Goal: Task Accomplishment & Management: Complete application form

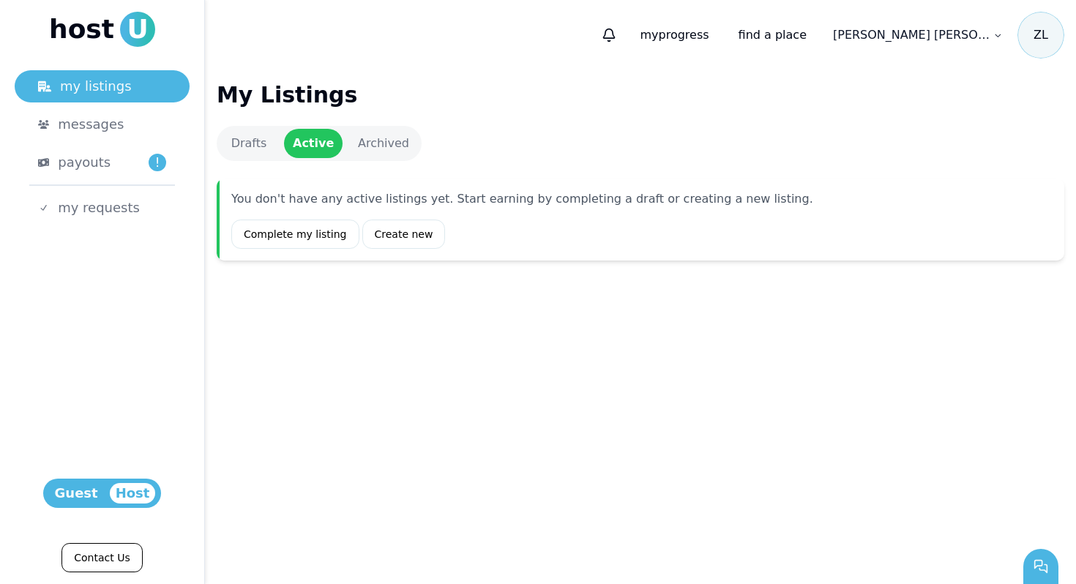
click at [250, 145] on link "Drafts" at bounding box center [249, 143] width 59 height 29
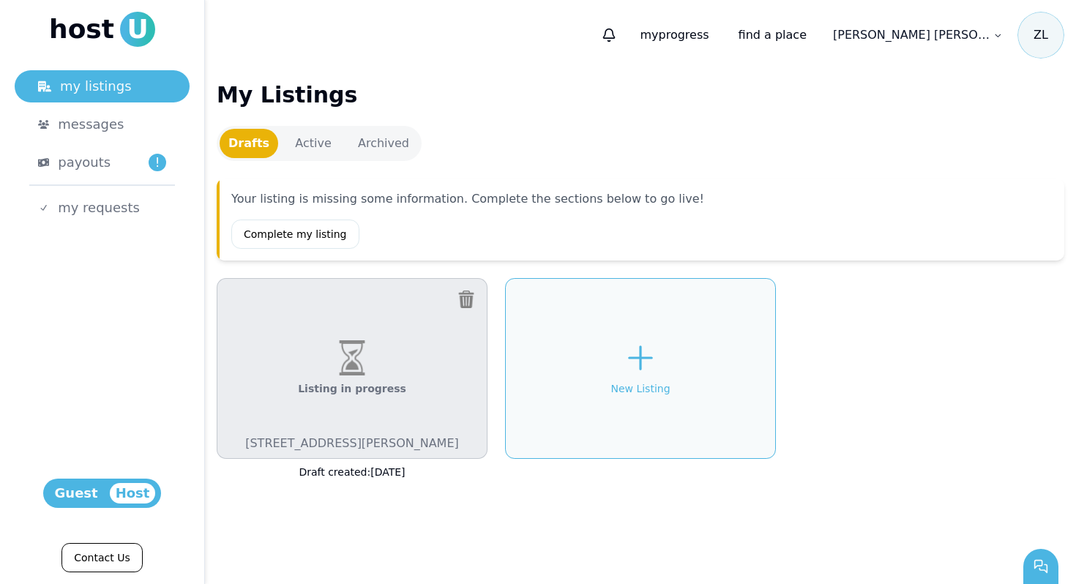
click at [321, 365] on div "Listing in progress 912 Hamlin St, Evanston, IL 60201, USA" at bounding box center [352, 368] width 271 height 181
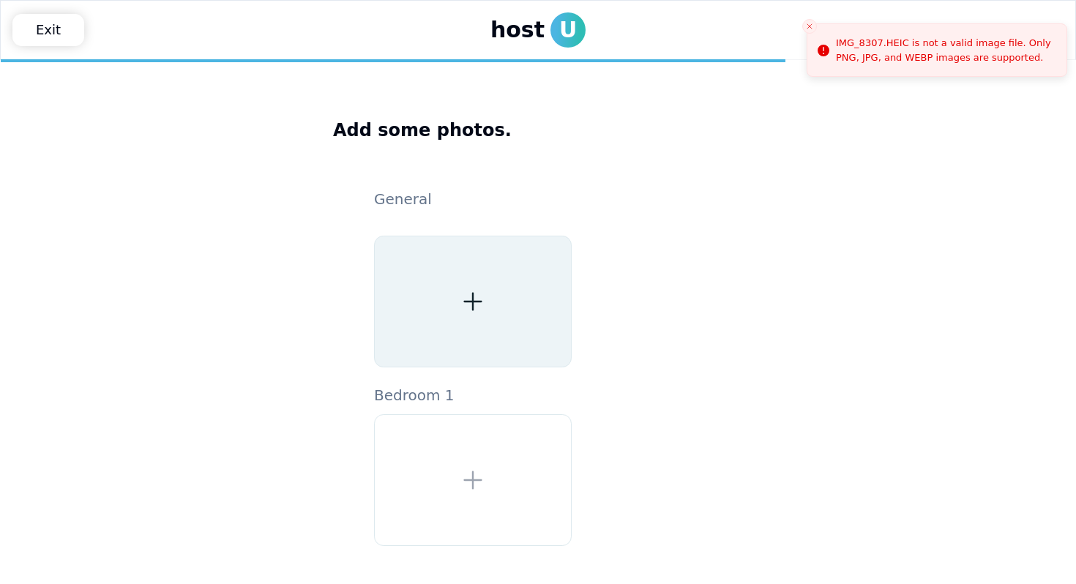
click at [489, 311] on div at bounding box center [473, 302] width 198 height 132
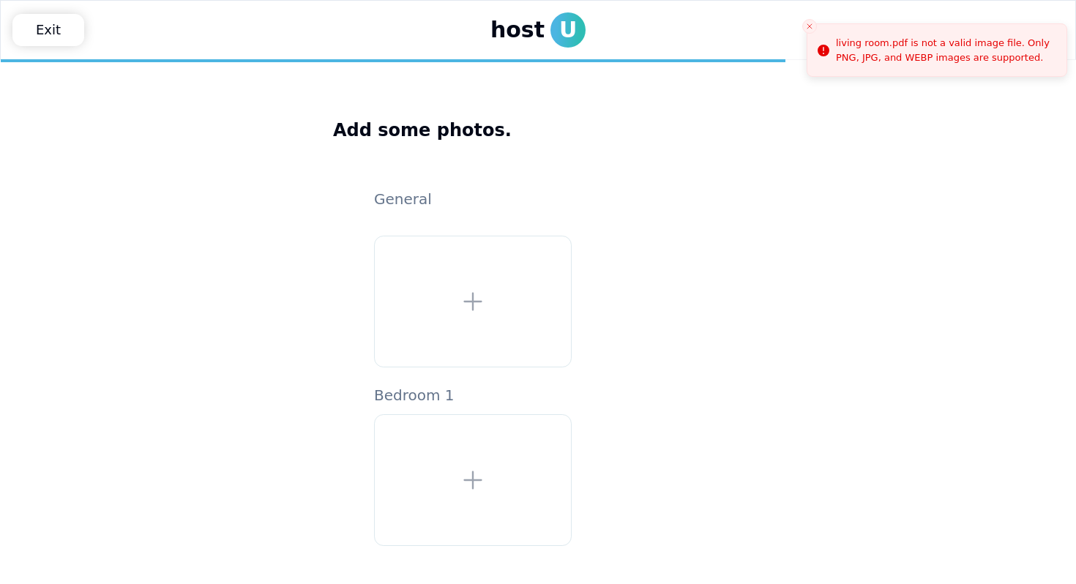
click at [810, 23] on icon "Close toast" at bounding box center [809, 26] width 9 height 9
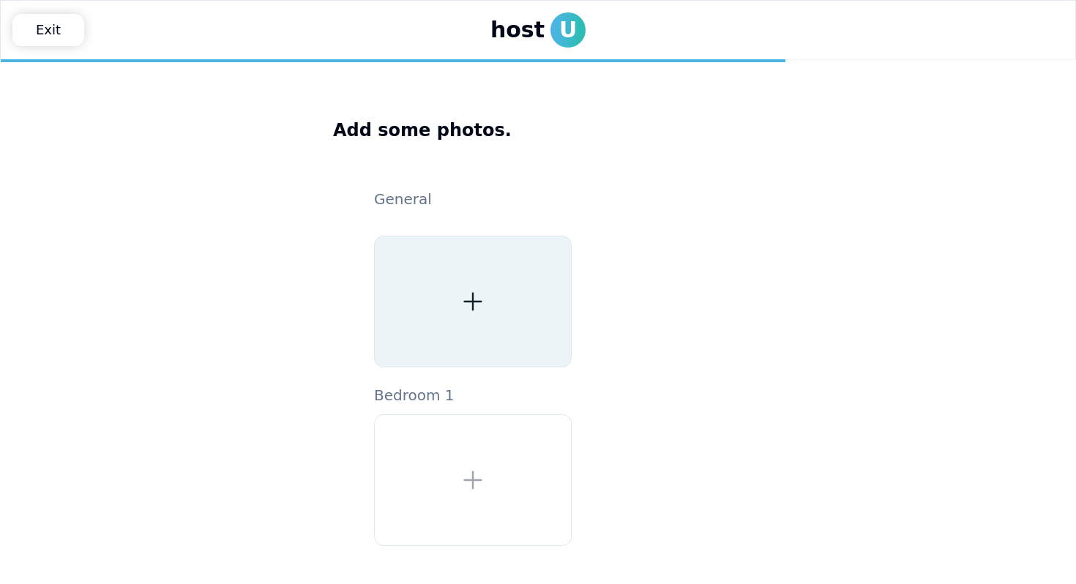
click at [459, 310] on div at bounding box center [473, 302] width 198 height 132
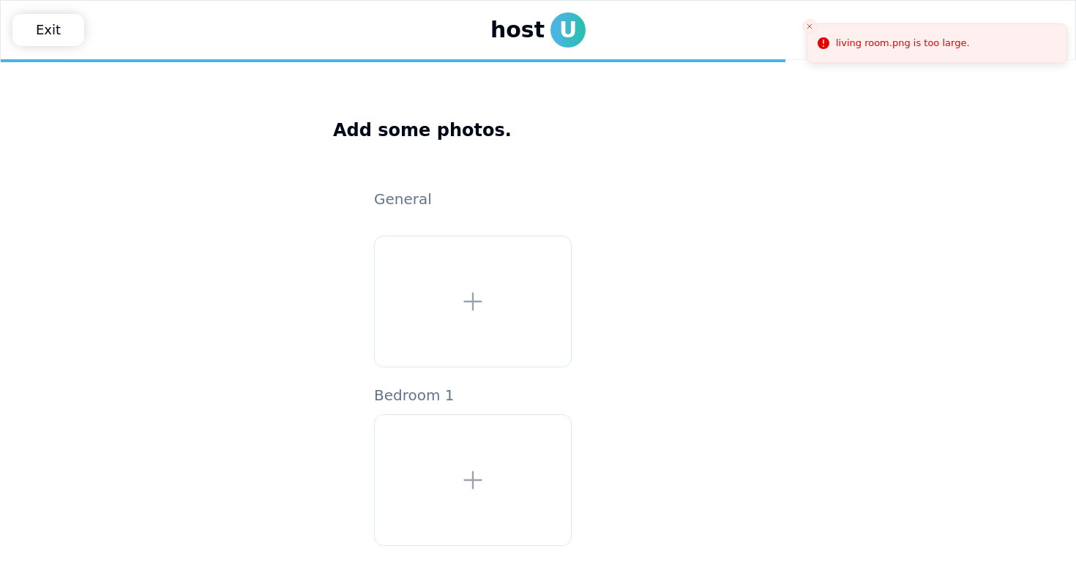
click at [810, 27] on line "Close toast" at bounding box center [810, 26] width 4 height 4
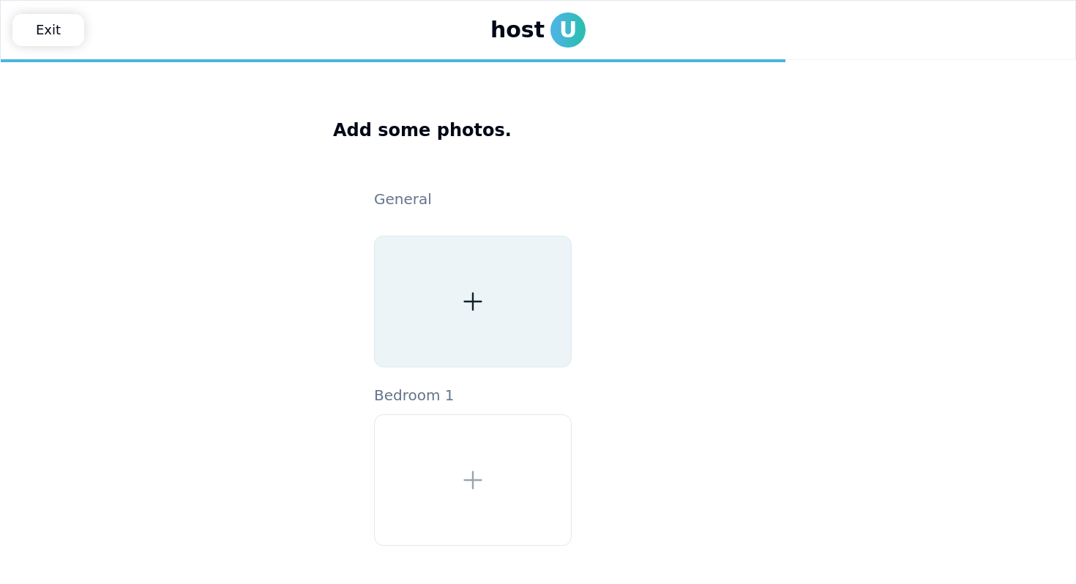
click at [462, 278] on div at bounding box center [473, 302] width 198 height 132
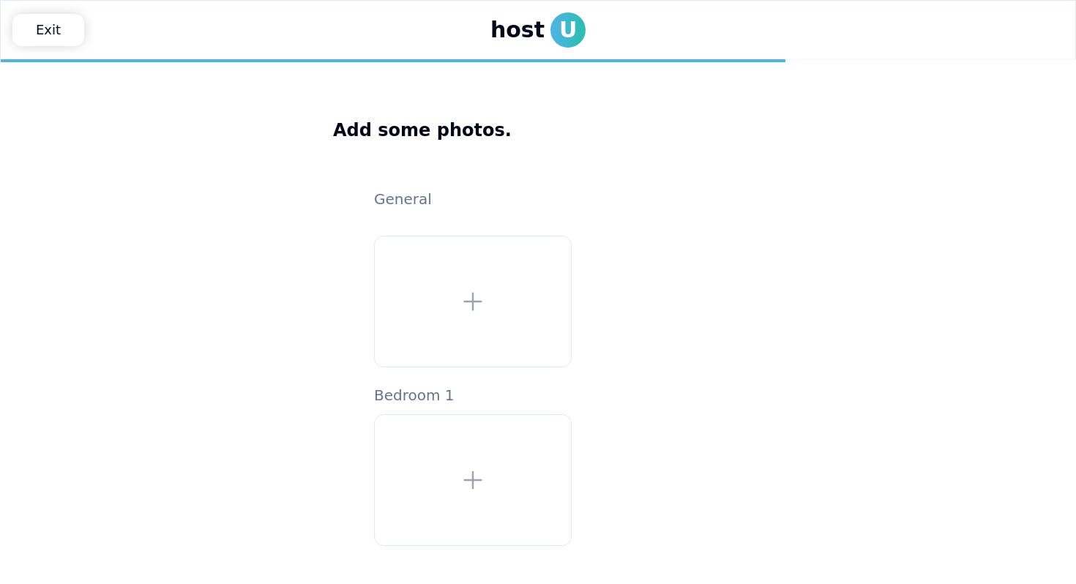
scroll to position [56, 0]
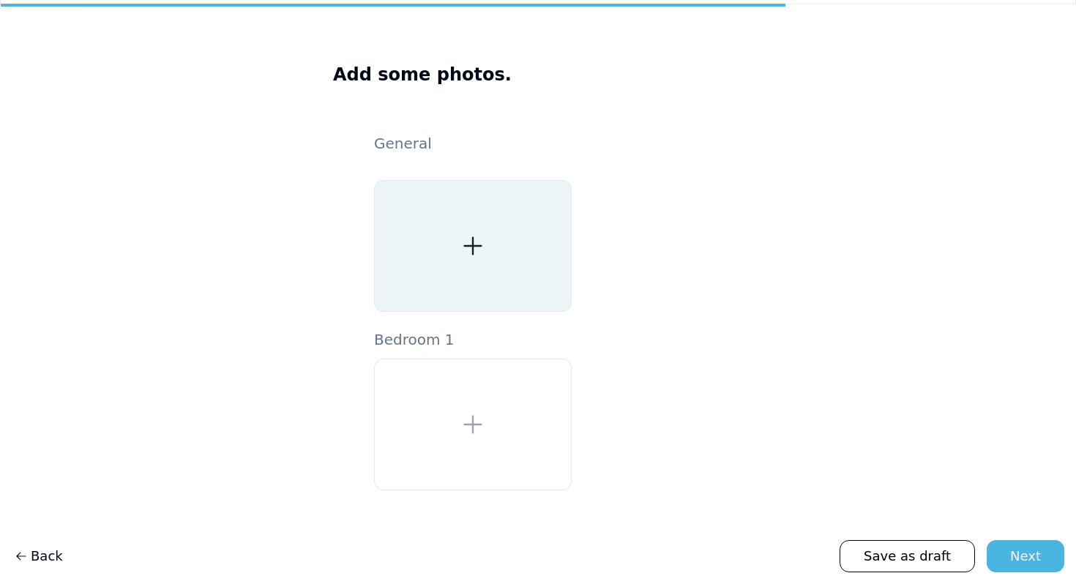
click at [444, 243] on div at bounding box center [473, 246] width 198 height 132
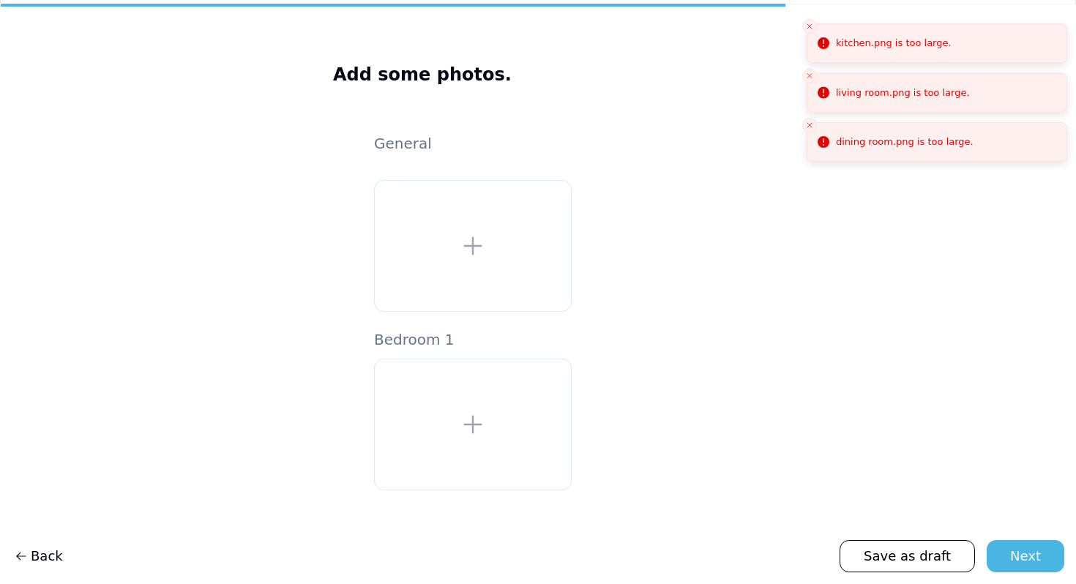
click at [814, 27] on button "Close toast" at bounding box center [809, 26] width 15 height 15
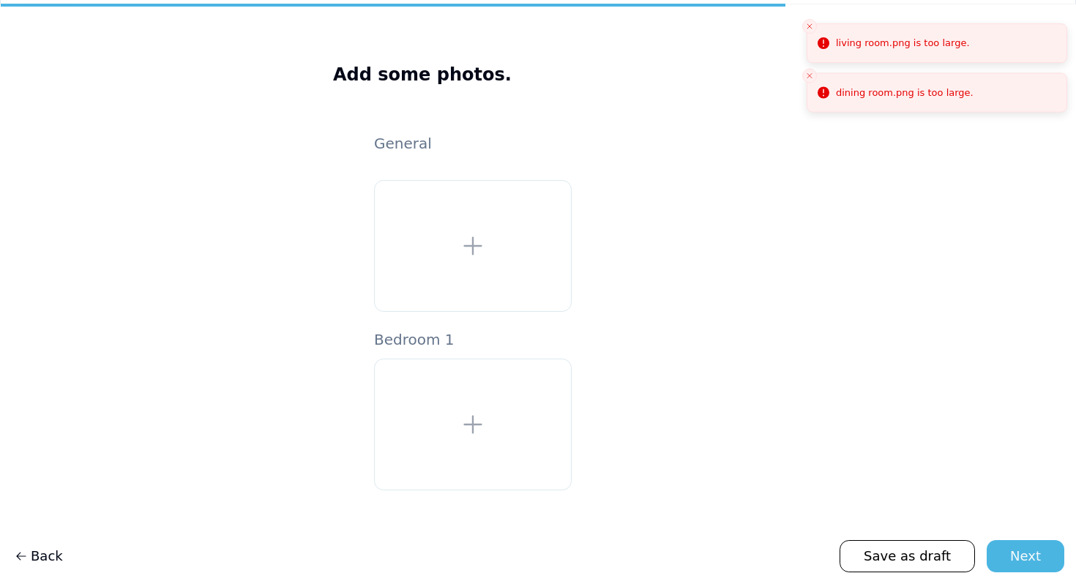
click at [813, 27] on icon "Close toast" at bounding box center [809, 26] width 9 height 9
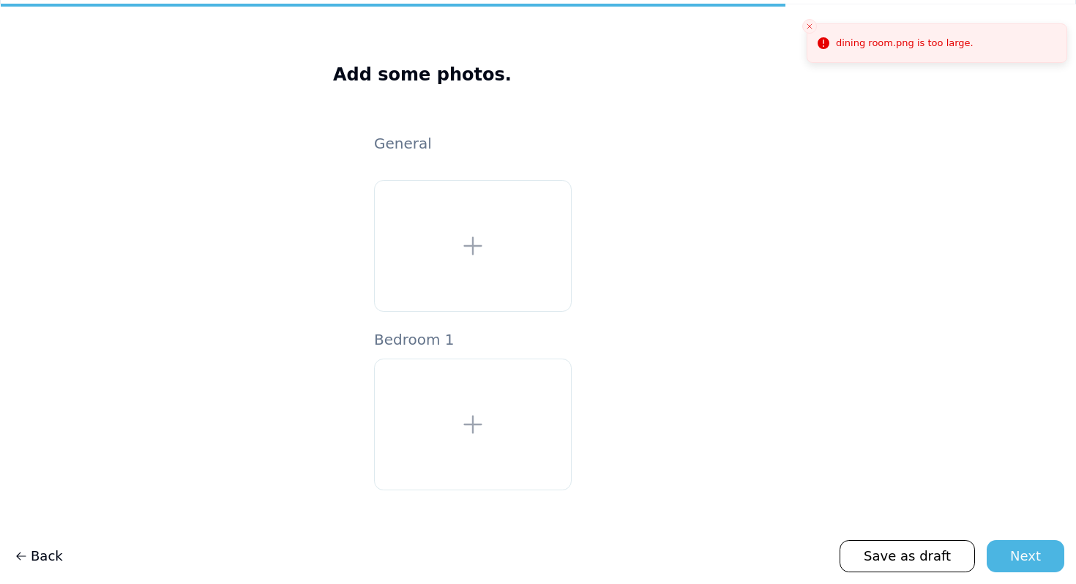
click at [813, 27] on icon "Close toast" at bounding box center [809, 26] width 9 height 9
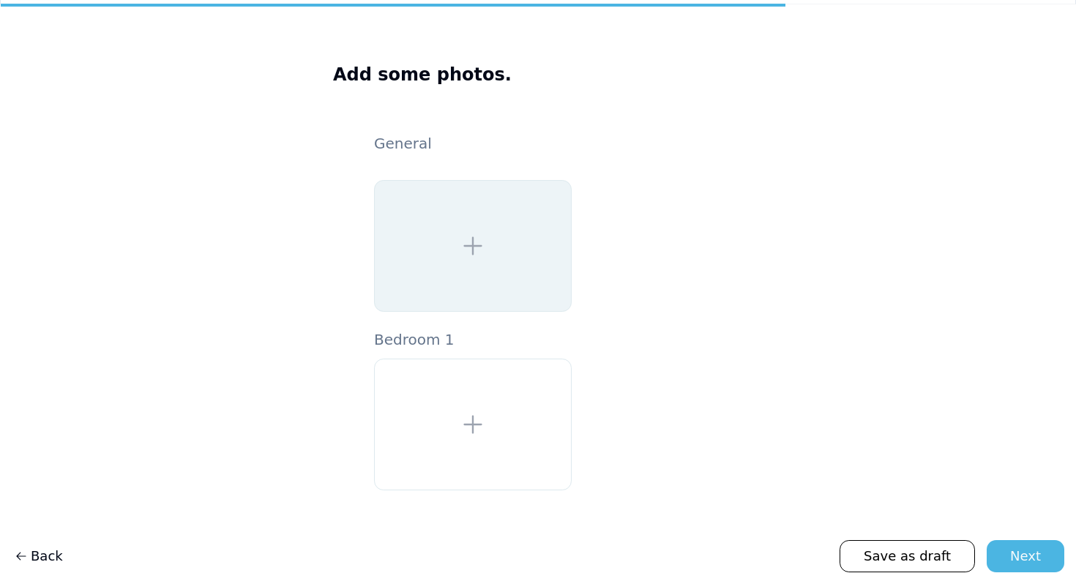
click at [687, 253] on fieldset at bounding box center [558, 246] width 369 height 132
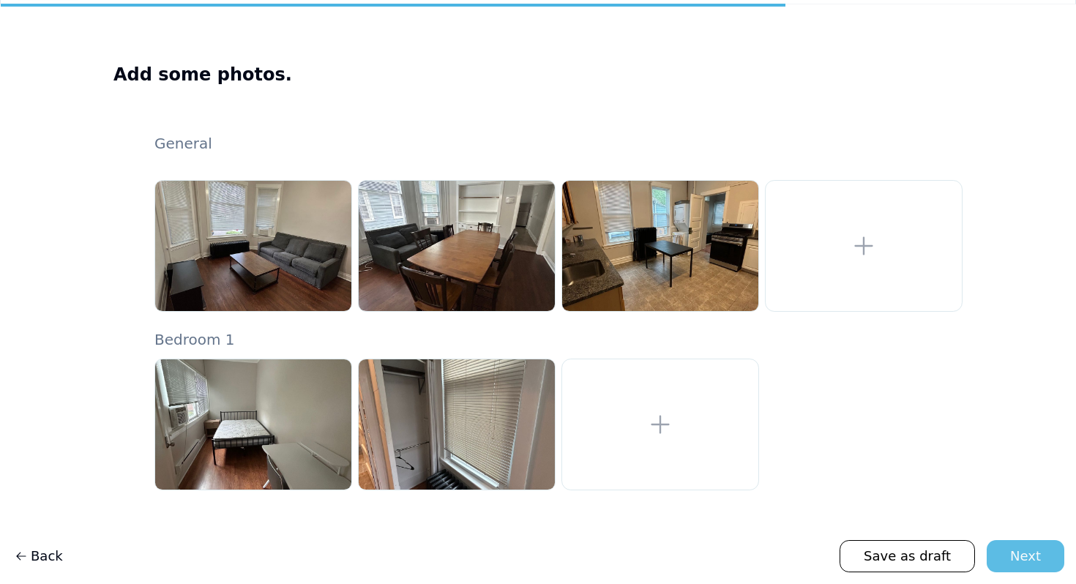
click at [1031, 562] on div "Next" at bounding box center [1025, 556] width 31 height 21
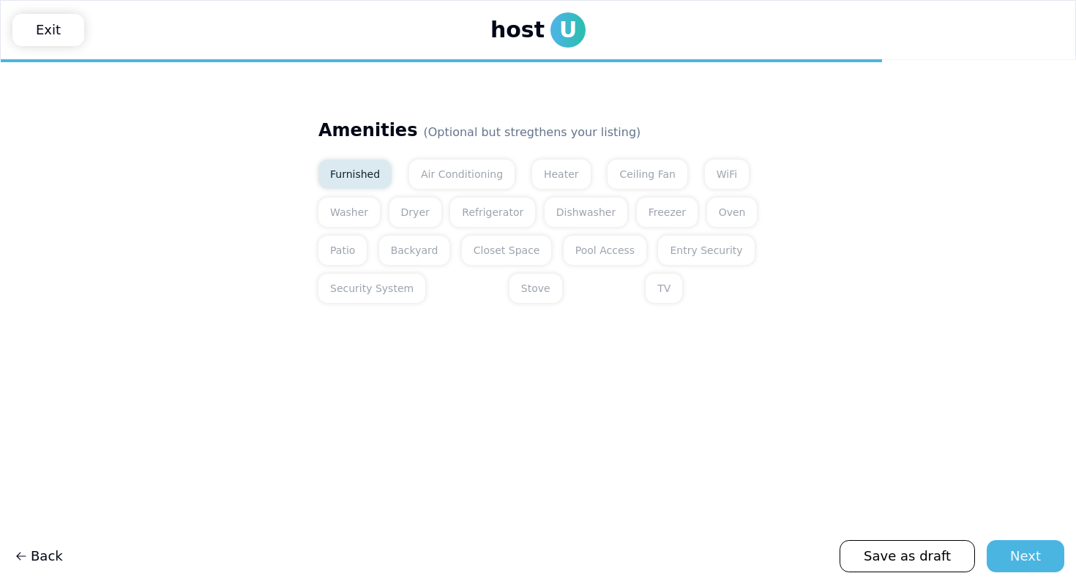
click at [326, 174] on button "Furnished" at bounding box center [354, 174] width 73 height 29
click at [365, 212] on button "Washer" at bounding box center [349, 212] width 62 height 29
click at [396, 212] on button "Dryer" at bounding box center [416, 212] width 52 height 29
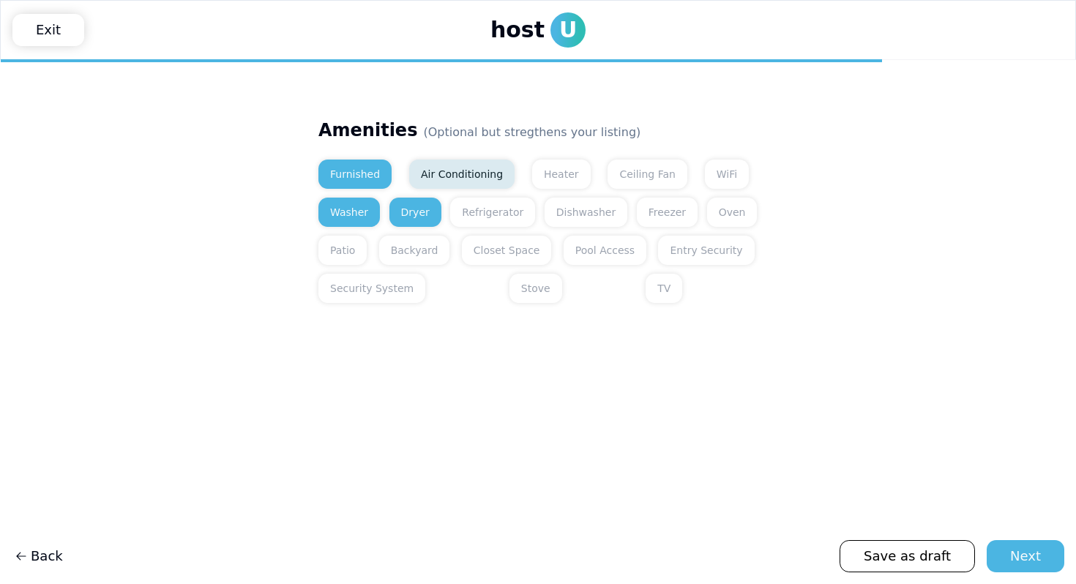
click at [439, 185] on button "Air Conditioning" at bounding box center [461, 174] width 105 height 29
click at [534, 176] on button "Heater" at bounding box center [561, 174] width 59 height 29
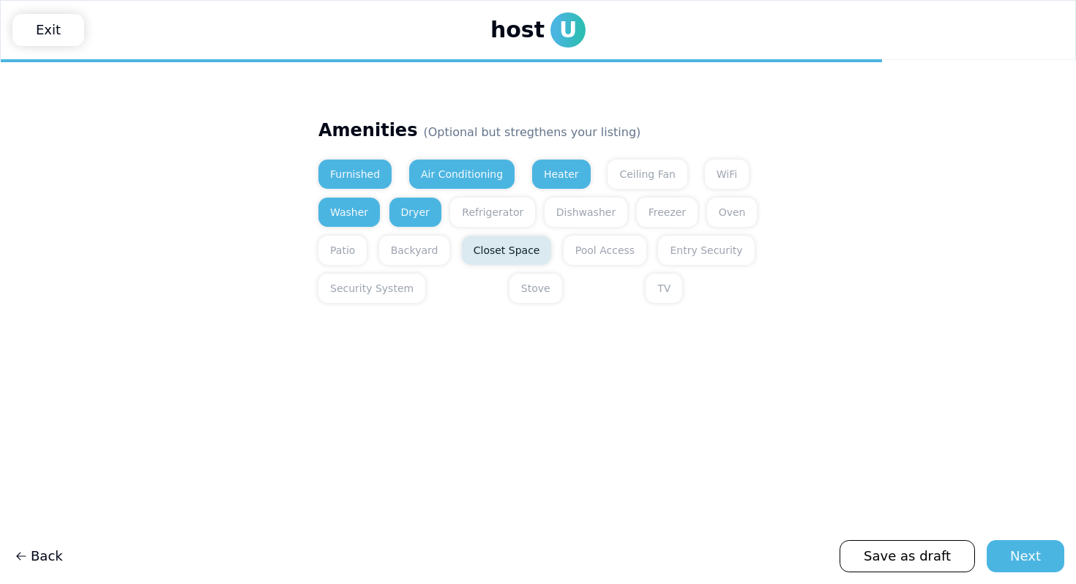
click at [499, 260] on button "Closet Space" at bounding box center [507, 250] width 90 height 29
click at [496, 203] on button "Refrigerator" at bounding box center [492, 212] width 85 height 29
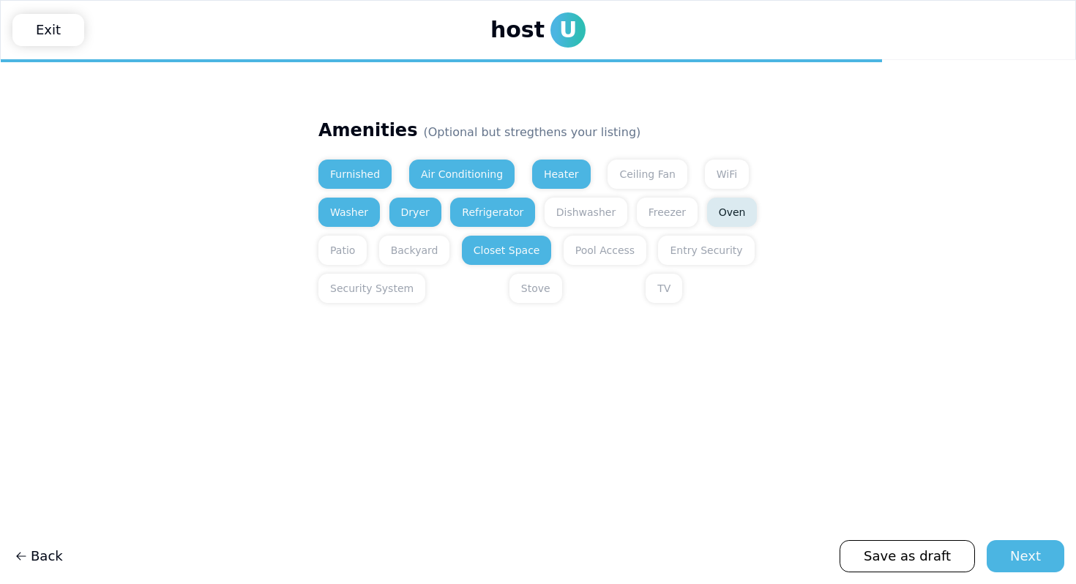
click at [712, 221] on button "Oven" at bounding box center [732, 212] width 51 height 29
click at [510, 285] on button "Stove" at bounding box center [536, 288] width 53 height 29
click at [1021, 550] on div "Next" at bounding box center [1025, 556] width 31 height 21
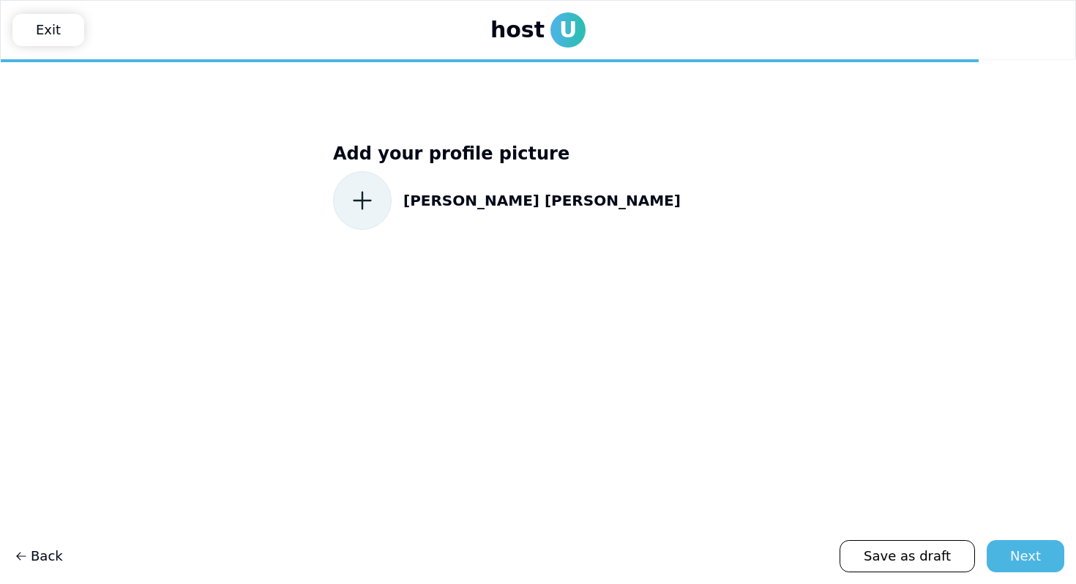
click at [354, 198] on icon at bounding box center [362, 200] width 26 height 26
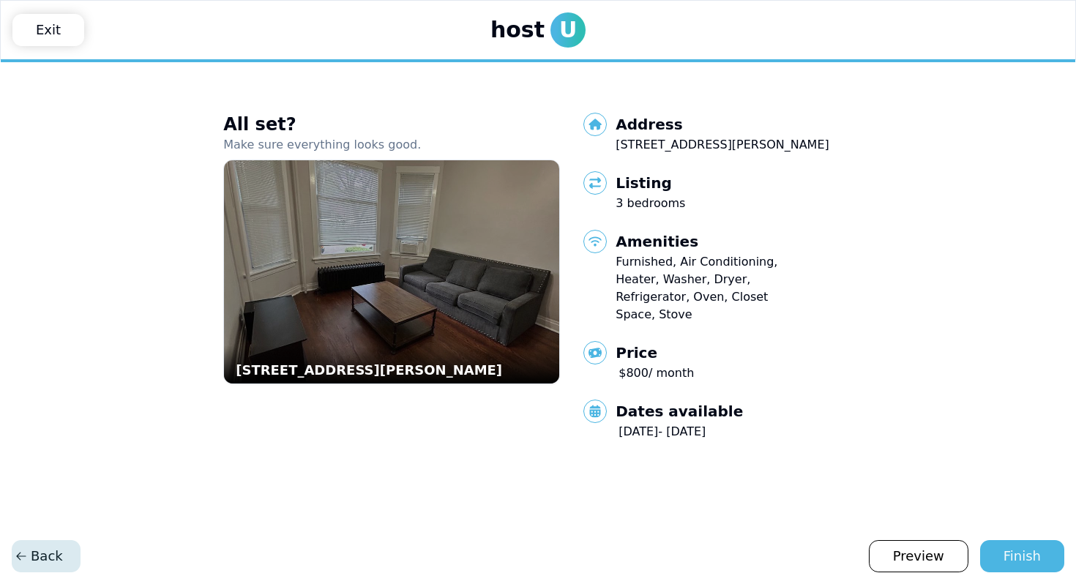
click at [42, 556] on span "Back" at bounding box center [39, 556] width 48 height 21
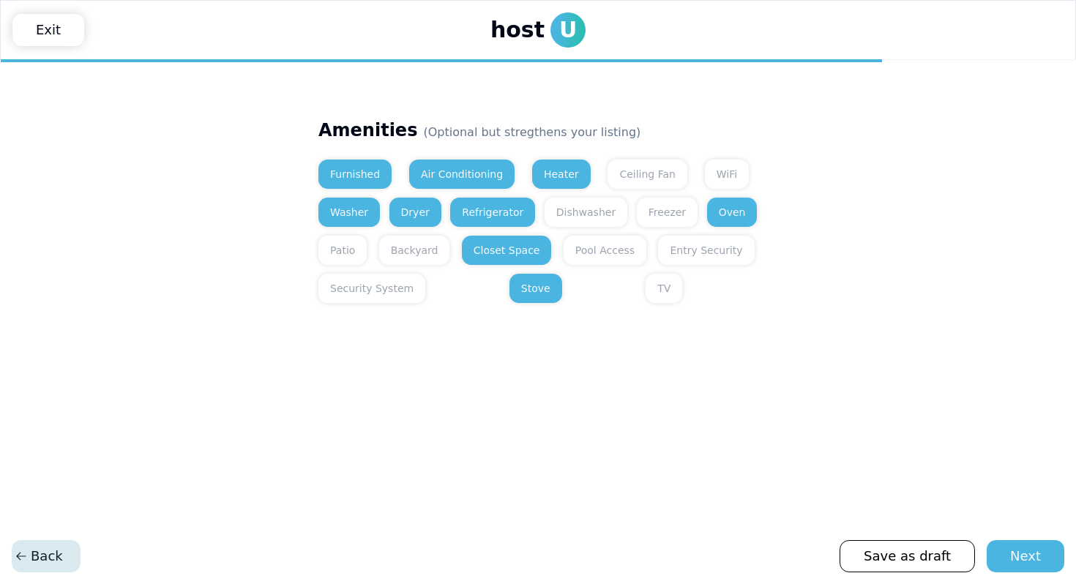
click at [42, 556] on span "Back" at bounding box center [39, 556] width 48 height 21
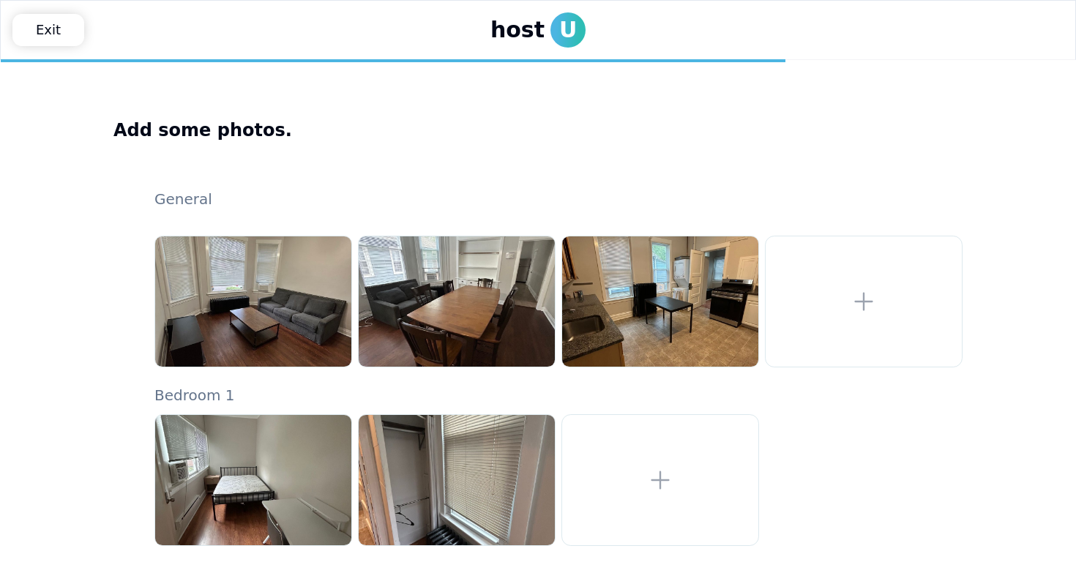
click at [42, 556] on main "Add some photos. General Bedroom 1" at bounding box center [538, 350] width 1076 height 580
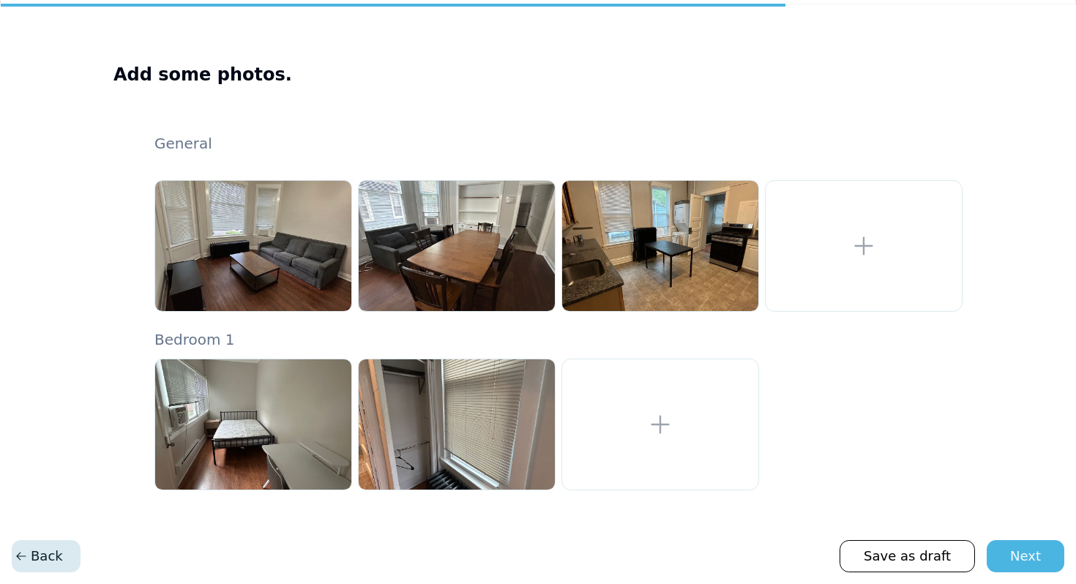
click at [52, 559] on span "Back" at bounding box center [39, 556] width 48 height 21
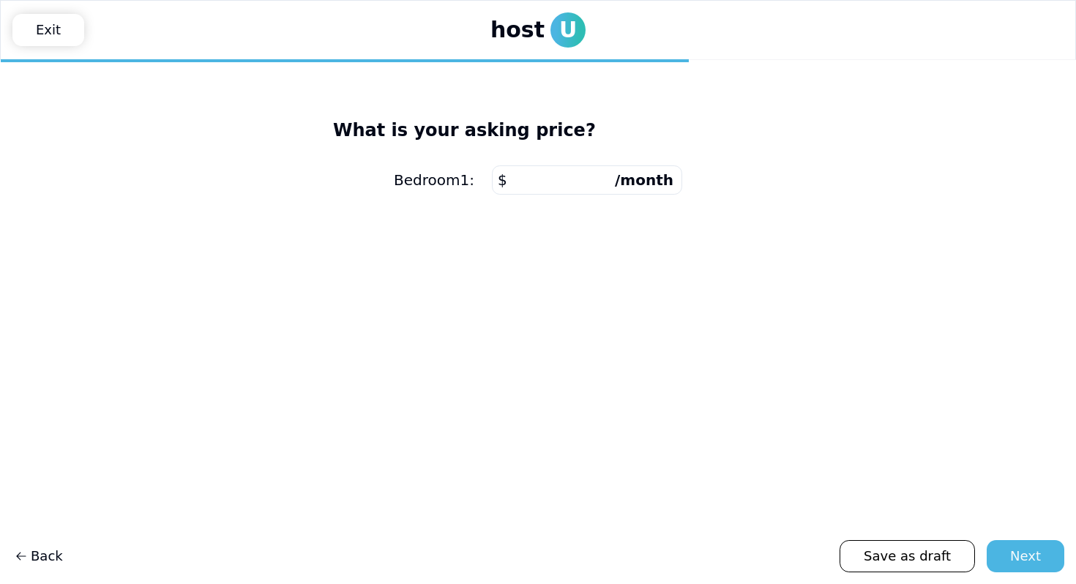
click at [18, 576] on main "What is your asking price? Bedroom 1 : $ *** /month" at bounding box center [538, 322] width 1076 height 524
click at [33, 555] on span "Back" at bounding box center [39, 556] width 48 height 21
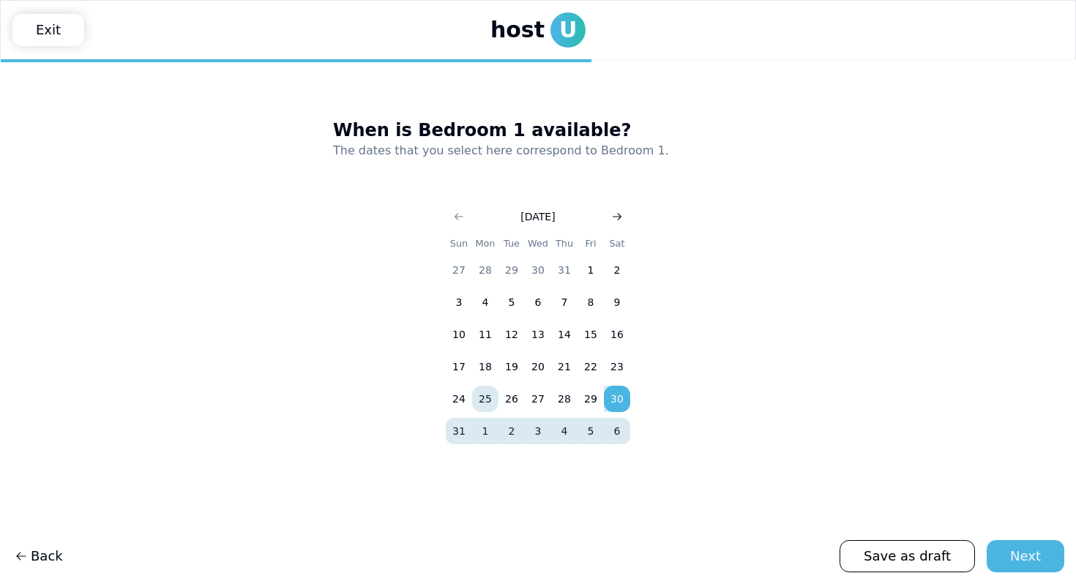
click at [614, 215] on icon "Go to next month" at bounding box center [617, 217] width 12 height 12
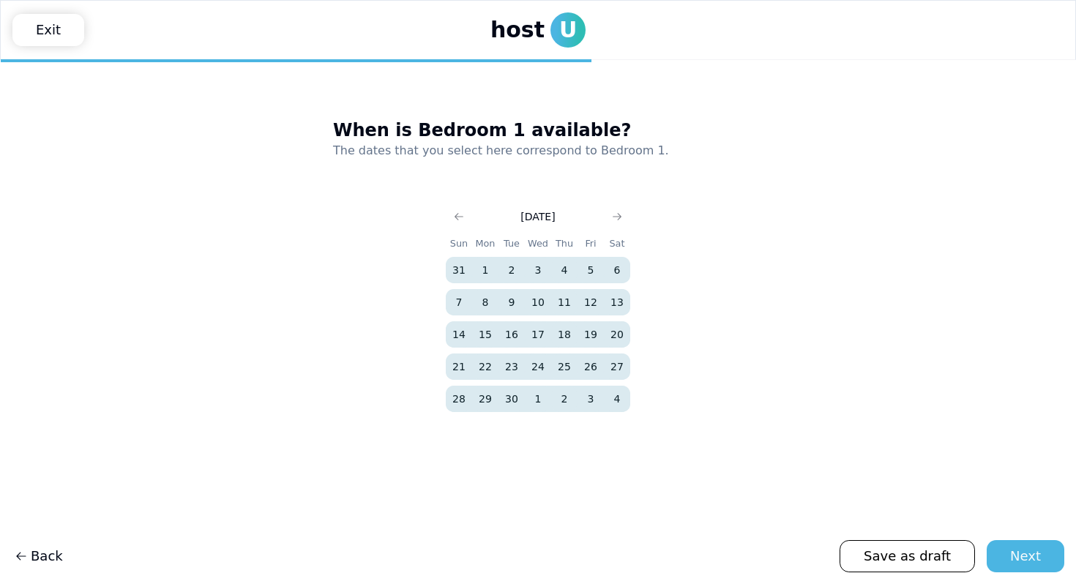
click at [481, 269] on button "1" at bounding box center [485, 270] width 26 height 26
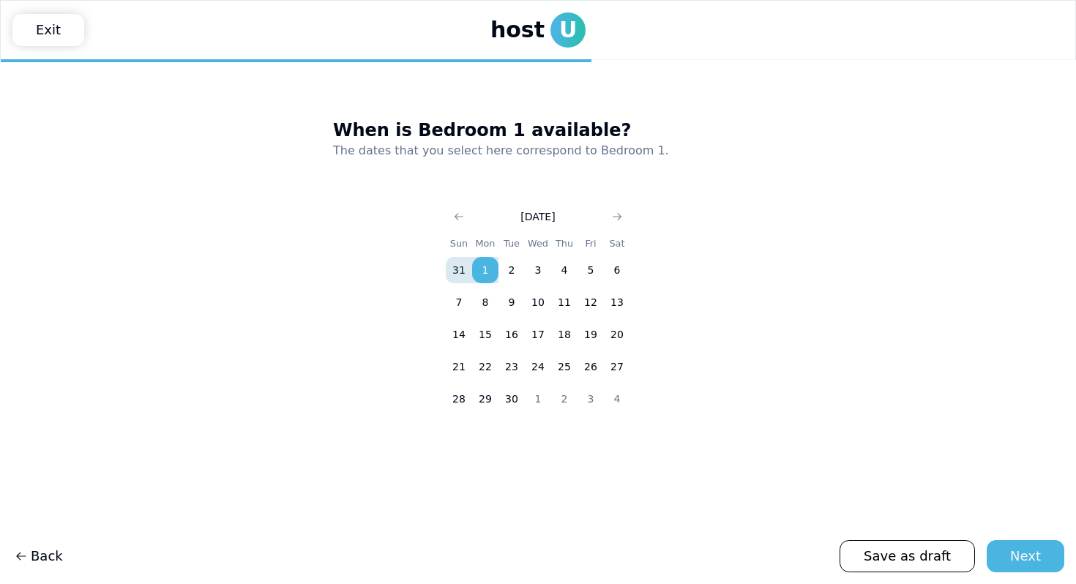
click at [482, 269] on button "1" at bounding box center [485, 270] width 26 height 26
click at [620, 220] on icon "Go to next month" at bounding box center [617, 217] width 12 height 12
click at [530, 395] on button "31" at bounding box center [538, 399] width 26 height 26
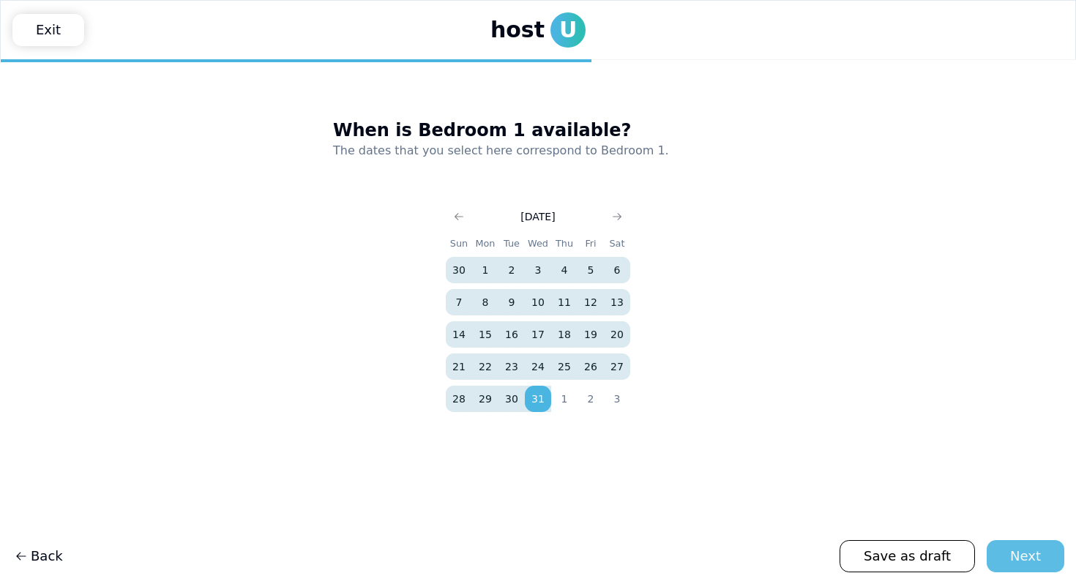
click at [1029, 551] on div "Next" at bounding box center [1025, 556] width 31 height 21
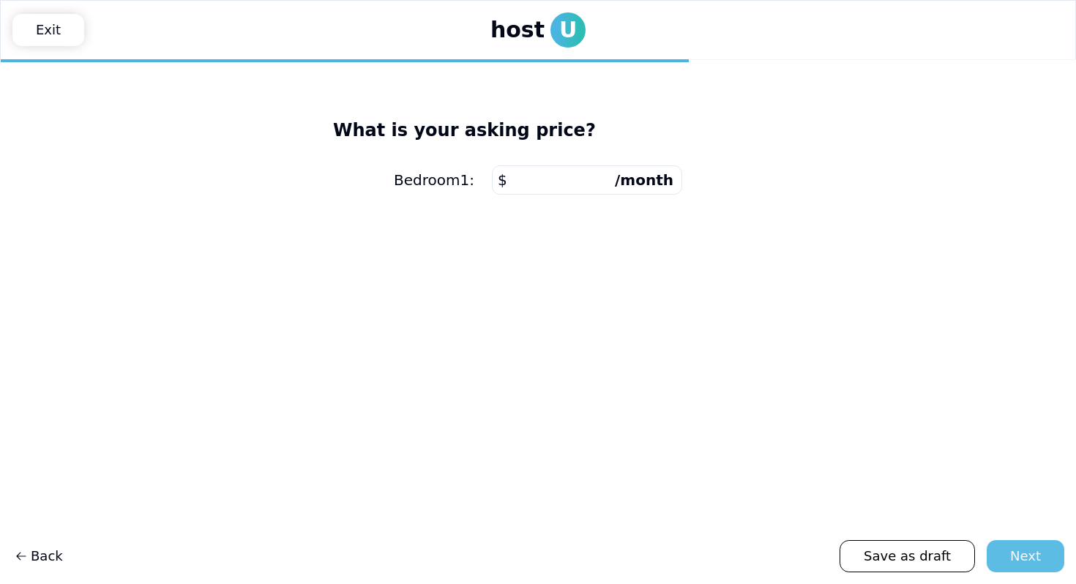
click at [1029, 551] on div "Next" at bounding box center [1025, 556] width 31 height 21
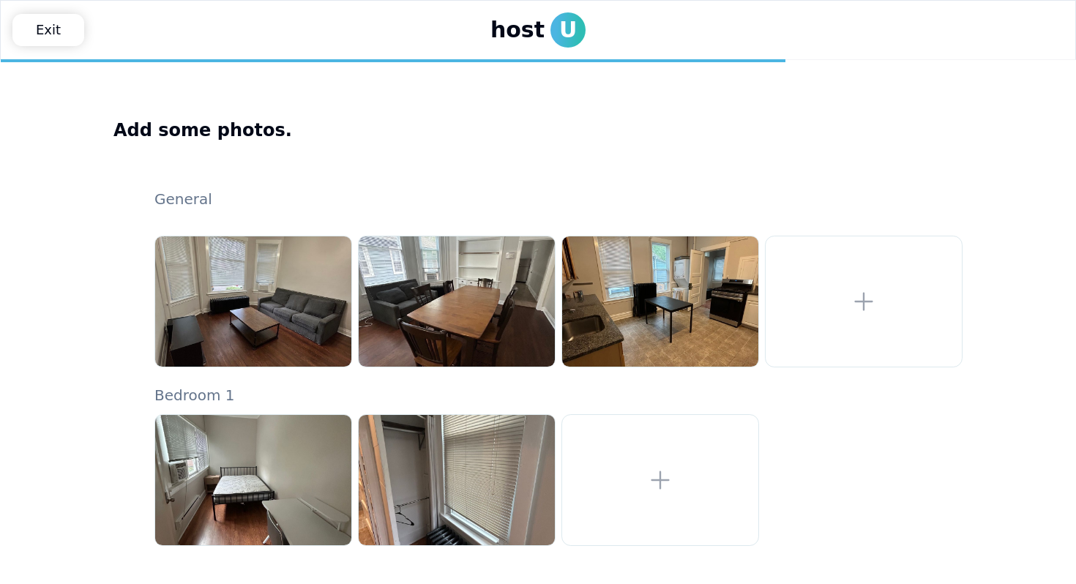
scroll to position [56, 0]
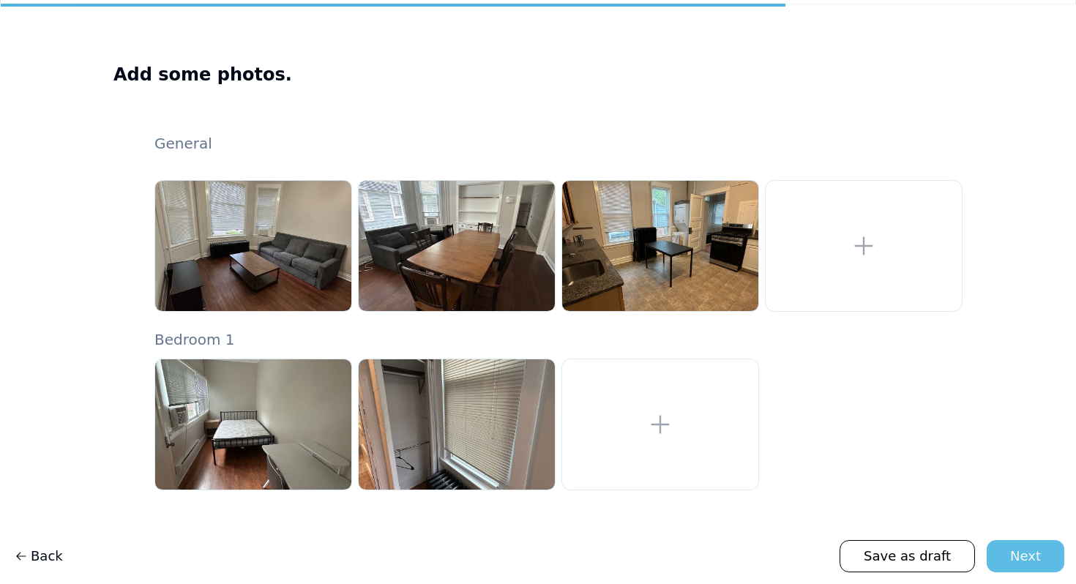
click at [1036, 551] on div "Next" at bounding box center [1025, 556] width 31 height 21
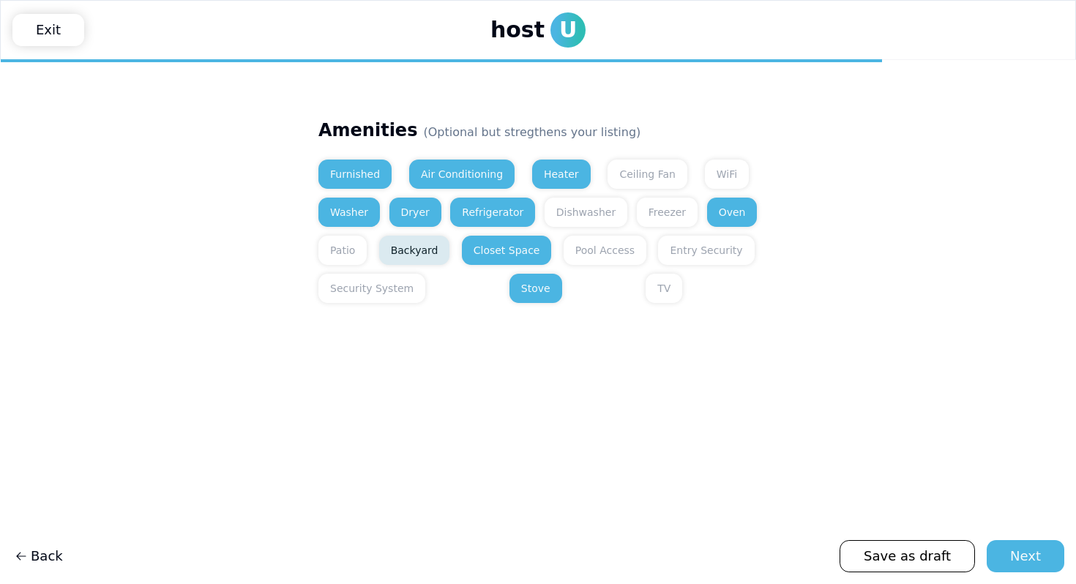
click at [413, 253] on button "Backyard" at bounding box center [414, 250] width 71 height 29
click at [1026, 567] on button "Next" at bounding box center [1026, 556] width 78 height 32
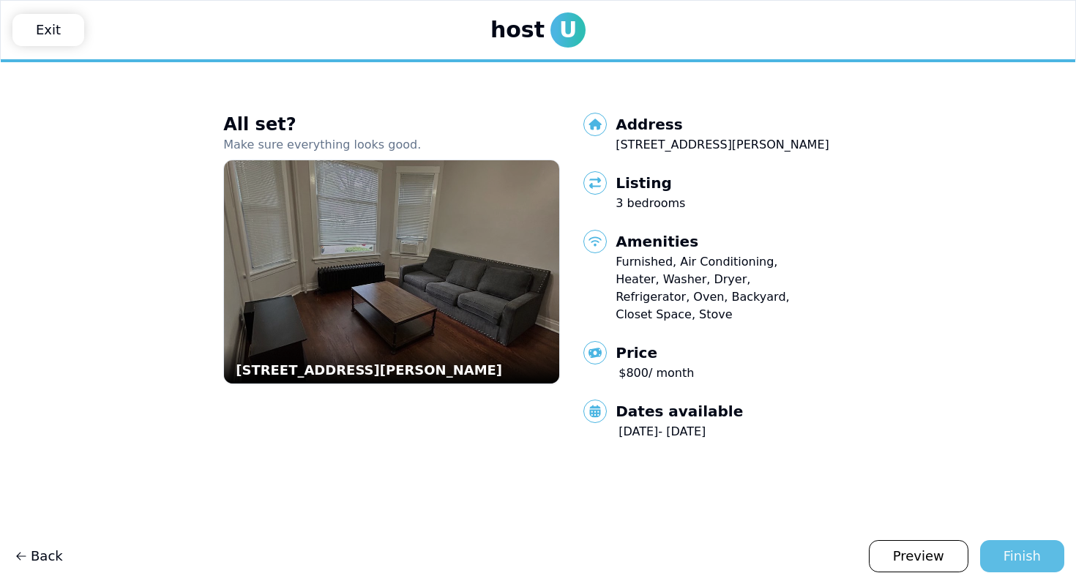
click at [1013, 556] on div "Finish" at bounding box center [1022, 556] width 37 height 21
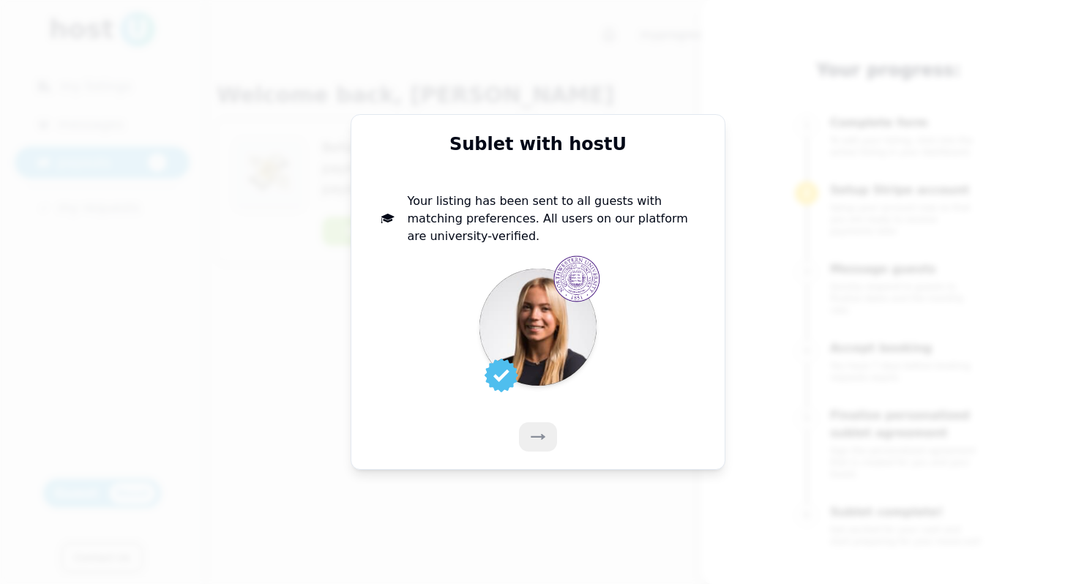
click at [539, 435] on icon at bounding box center [538, 437] width 15 height 15
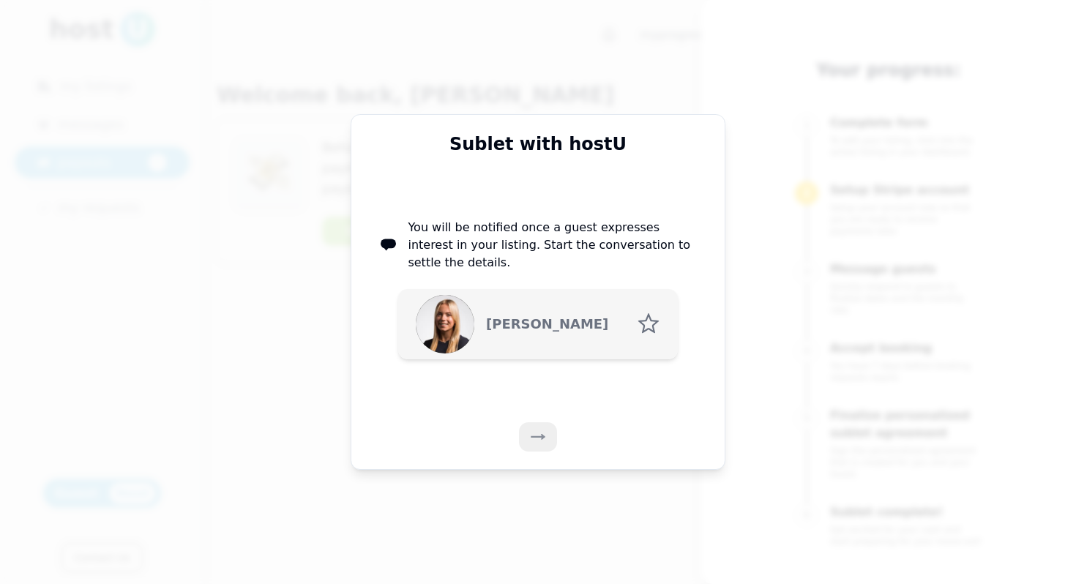
click at [539, 435] on icon at bounding box center [538, 437] width 15 height 15
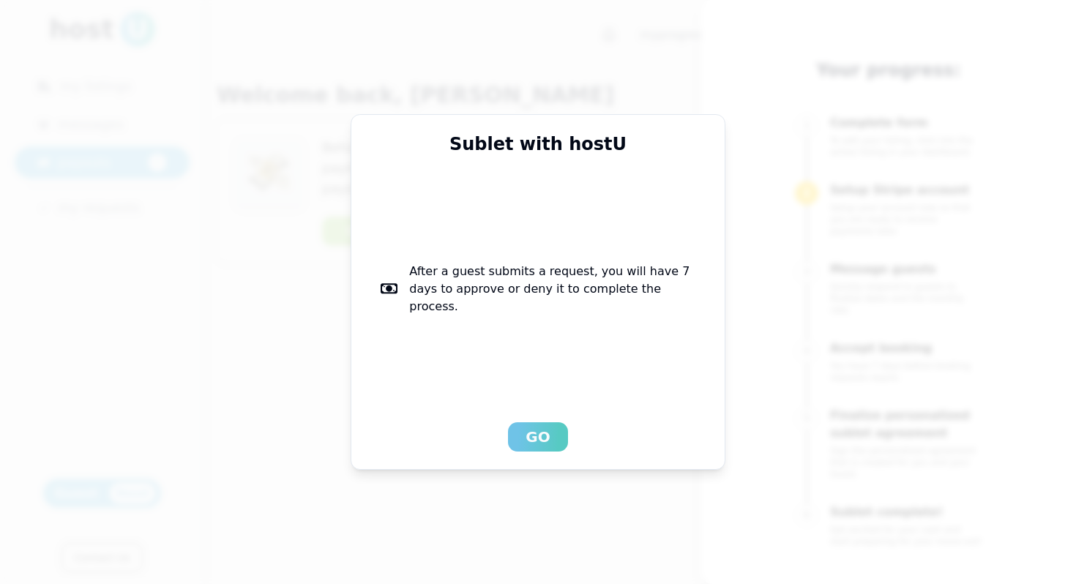
click at [543, 433] on div "Go" at bounding box center [538, 437] width 24 height 21
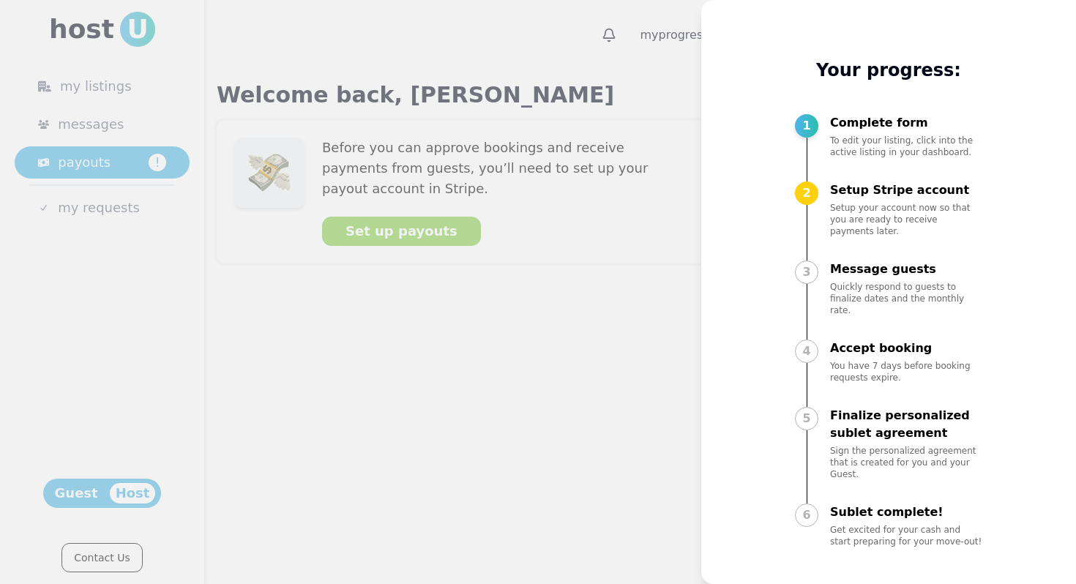
click at [805, 194] on div "2" at bounding box center [806, 193] width 23 height 23
click at [478, 417] on div at bounding box center [538, 292] width 1076 height 584
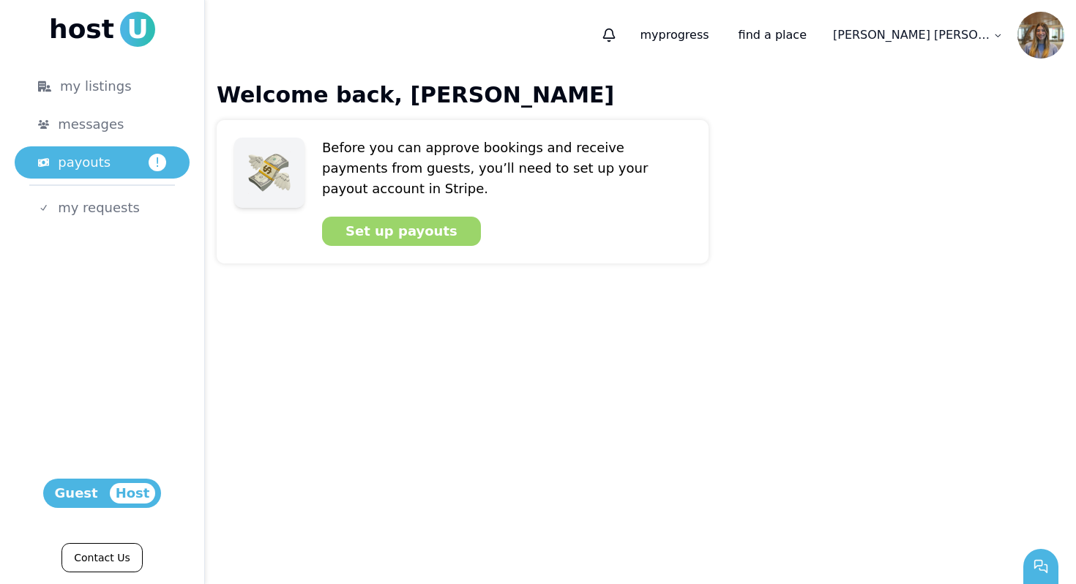
click at [425, 221] on div "Set up payouts" at bounding box center [402, 231] width 112 height 21
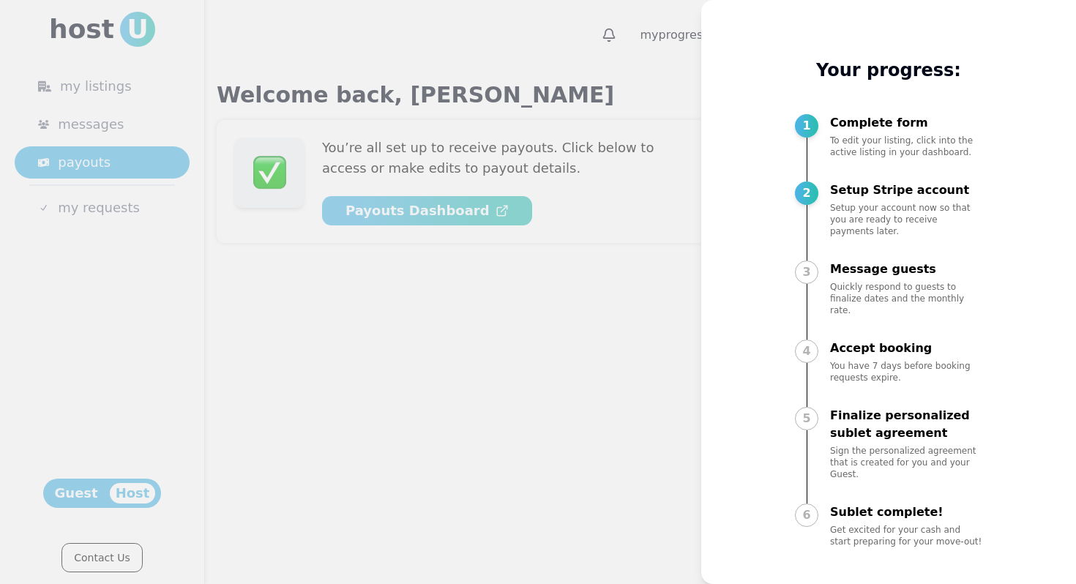
click at [640, 287] on div at bounding box center [538, 292] width 1076 height 584
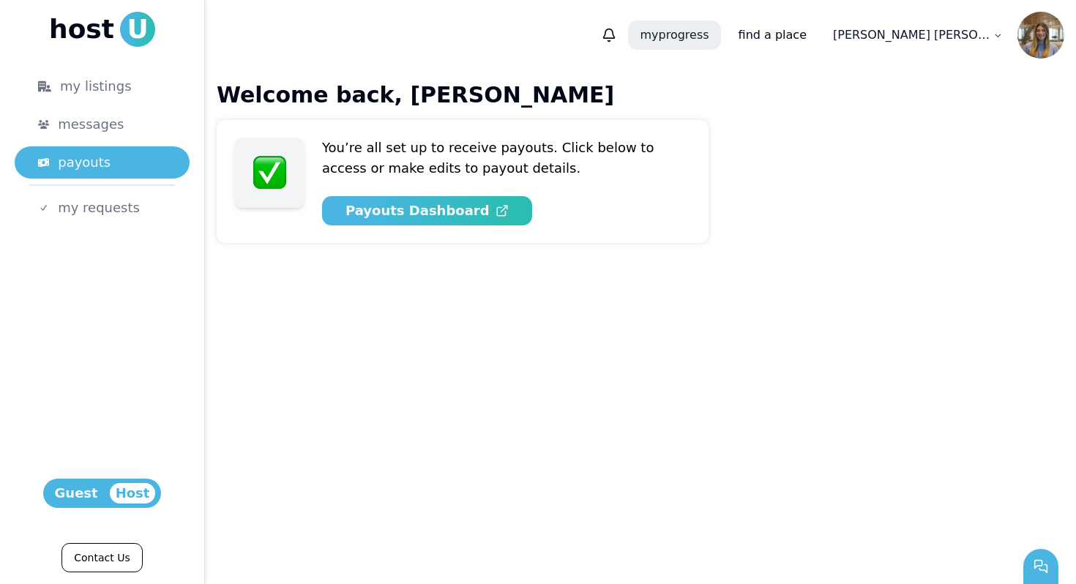
click at [720, 31] on p "my progress" at bounding box center [674, 35] width 92 height 29
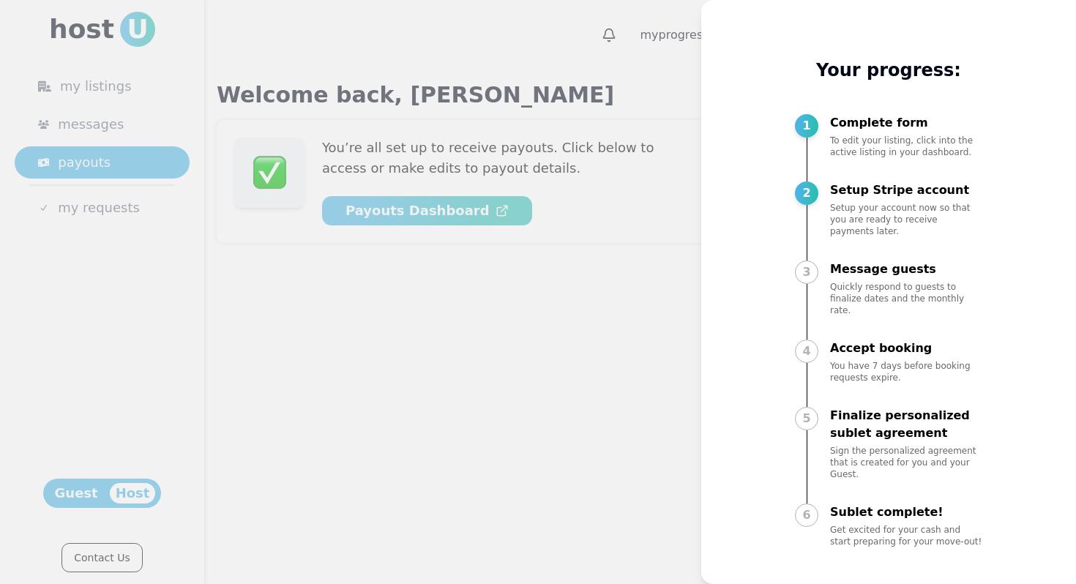
click at [648, 48] on div at bounding box center [538, 292] width 1076 height 584
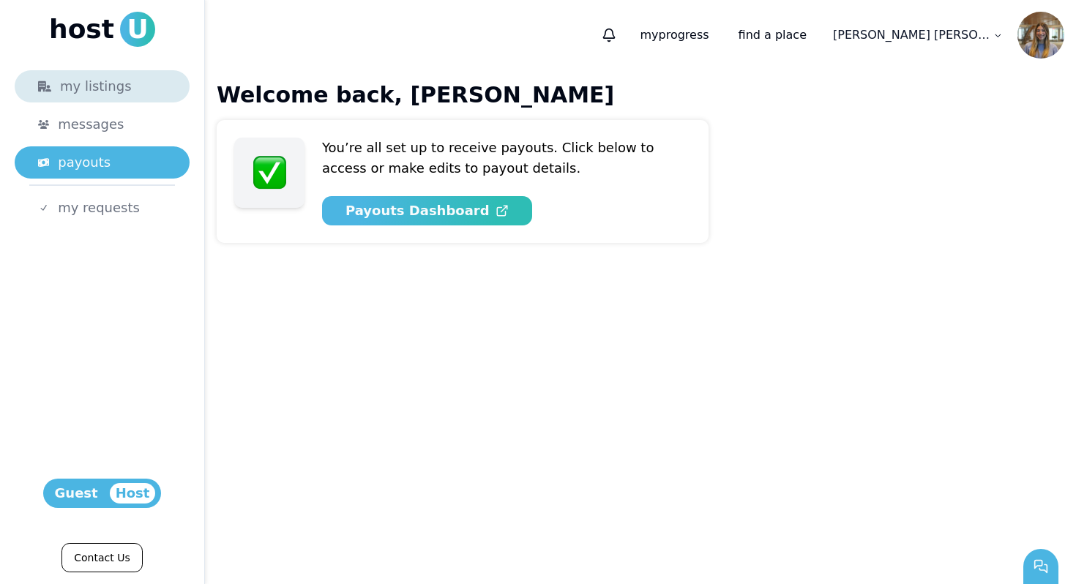
click at [103, 92] on div "my listings" at bounding box center [102, 86] width 128 height 21
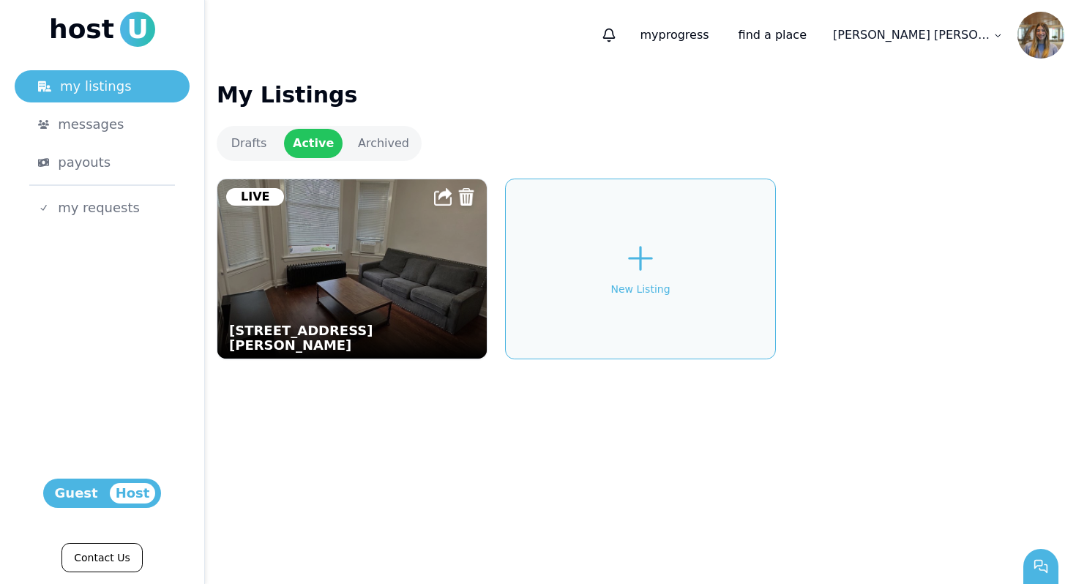
click at [381, 288] on img at bounding box center [352, 269] width 297 height 197
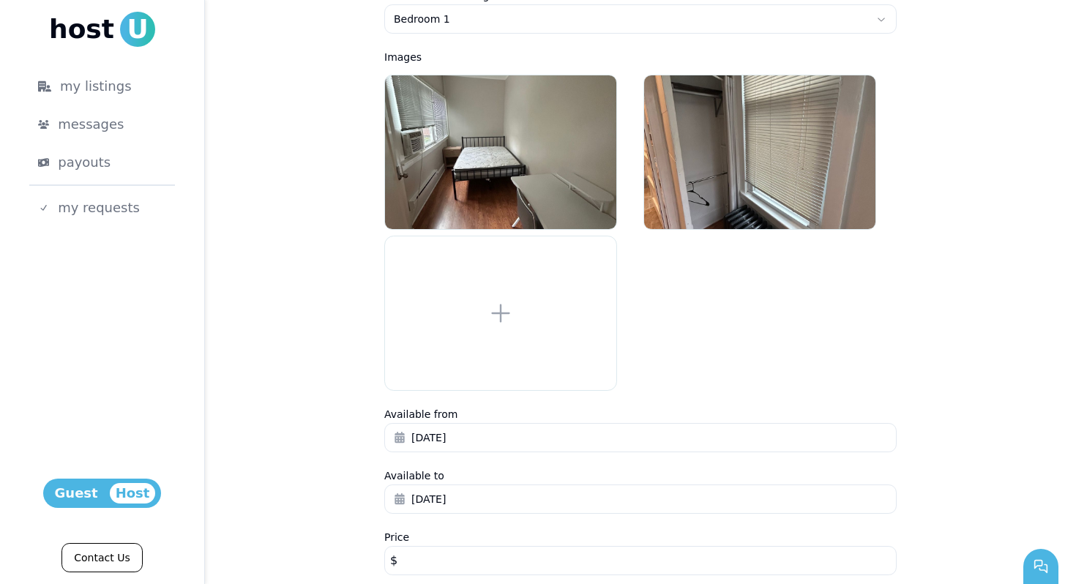
scroll to position [883, 0]
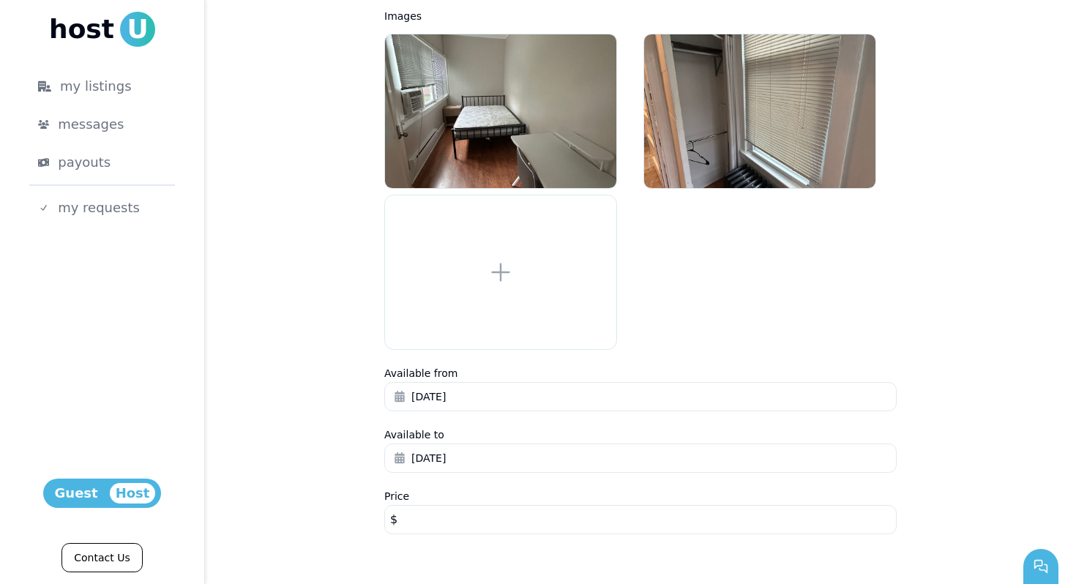
click at [439, 397] on span "[DATE]" at bounding box center [428, 397] width 34 height 15
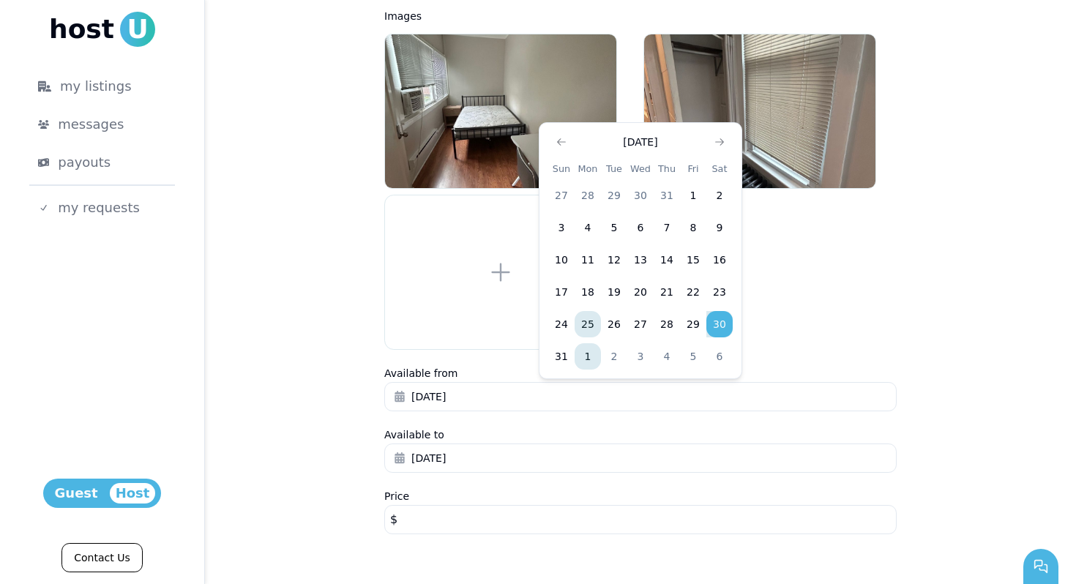
click at [587, 361] on button "1" at bounding box center [588, 356] width 26 height 26
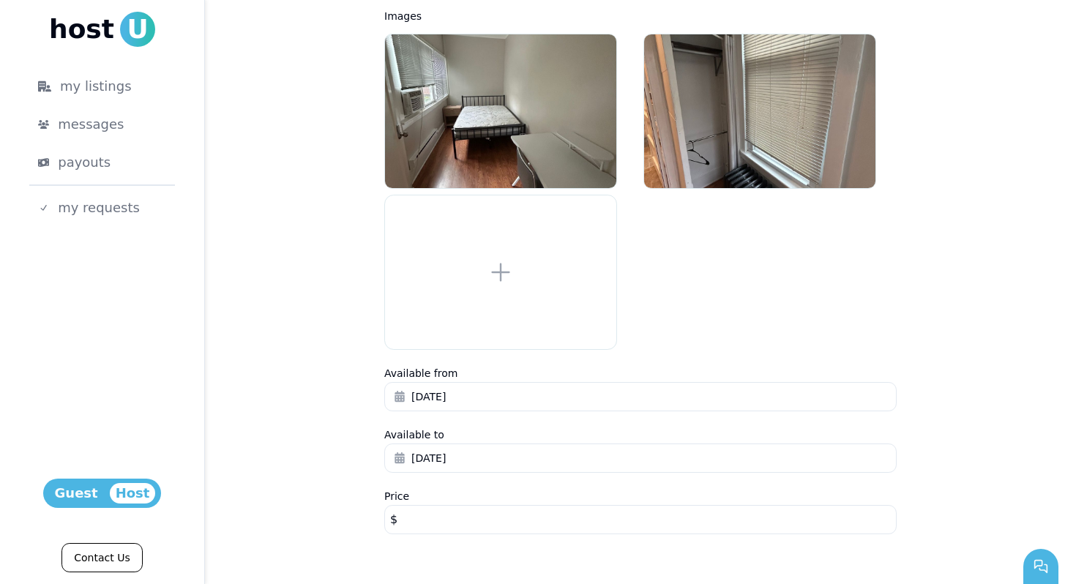
click at [631, 369] on div "Available from [DATE]" at bounding box center [640, 396] width 513 height 62
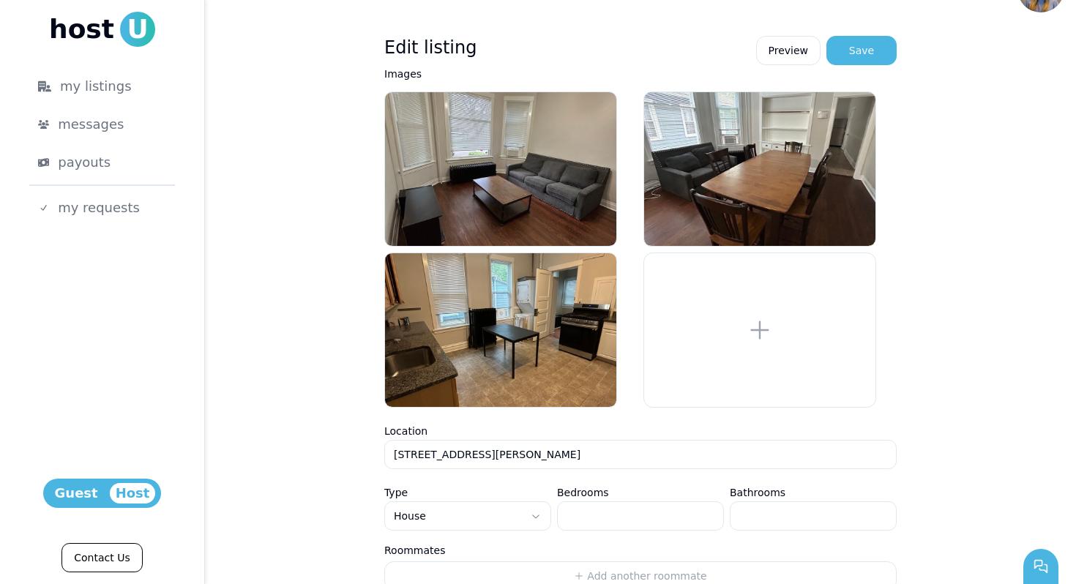
scroll to position [49, 0]
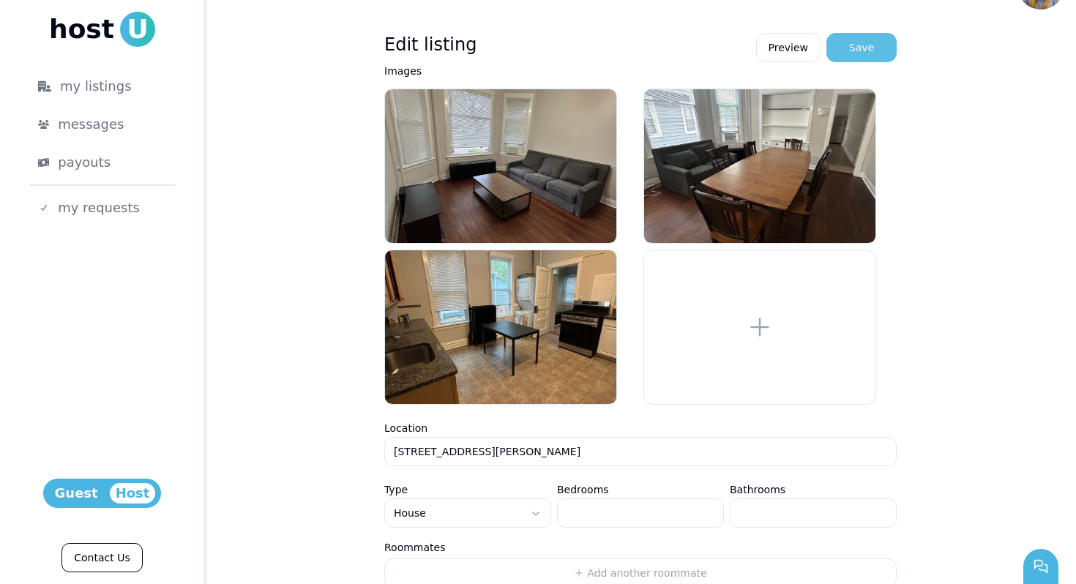
click at [870, 56] on button "Save" at bounding box center [862, 47] width 70 height 29
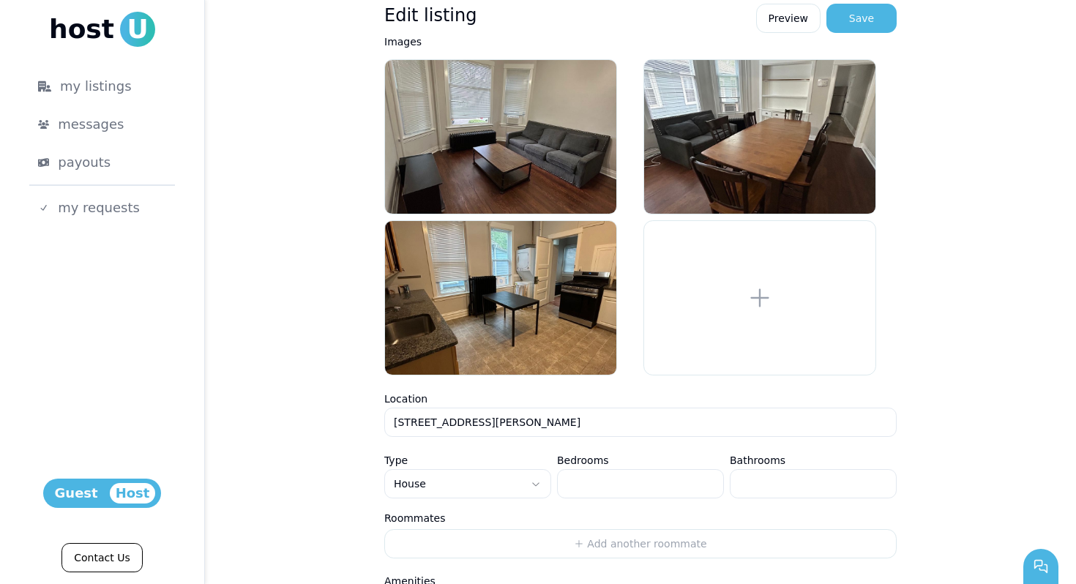
scroll to position [0, 0]
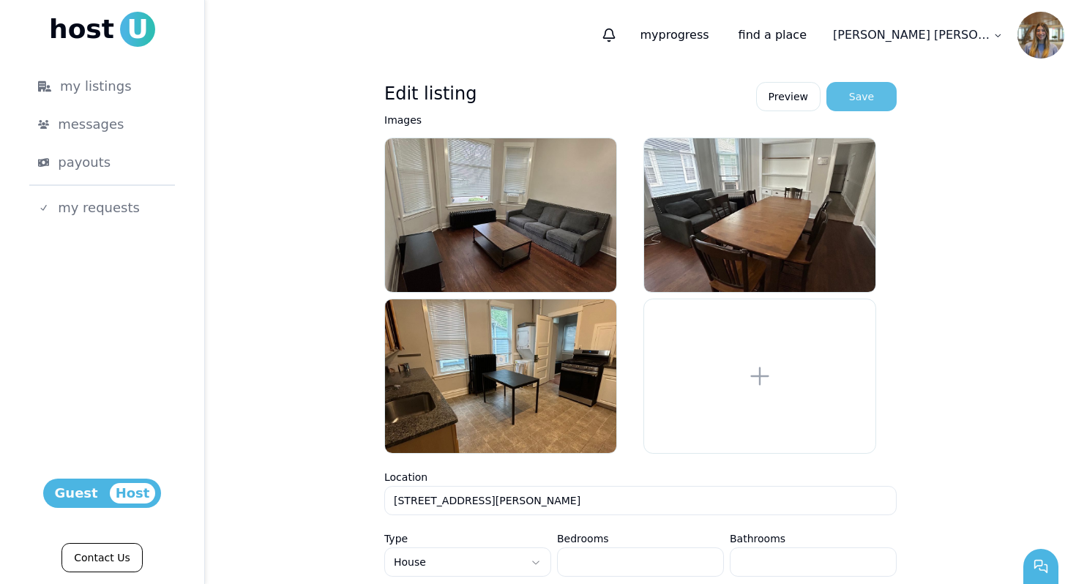
click at [860, 103] on div "Save" at bounding box center [861, 96] width 25 height 15
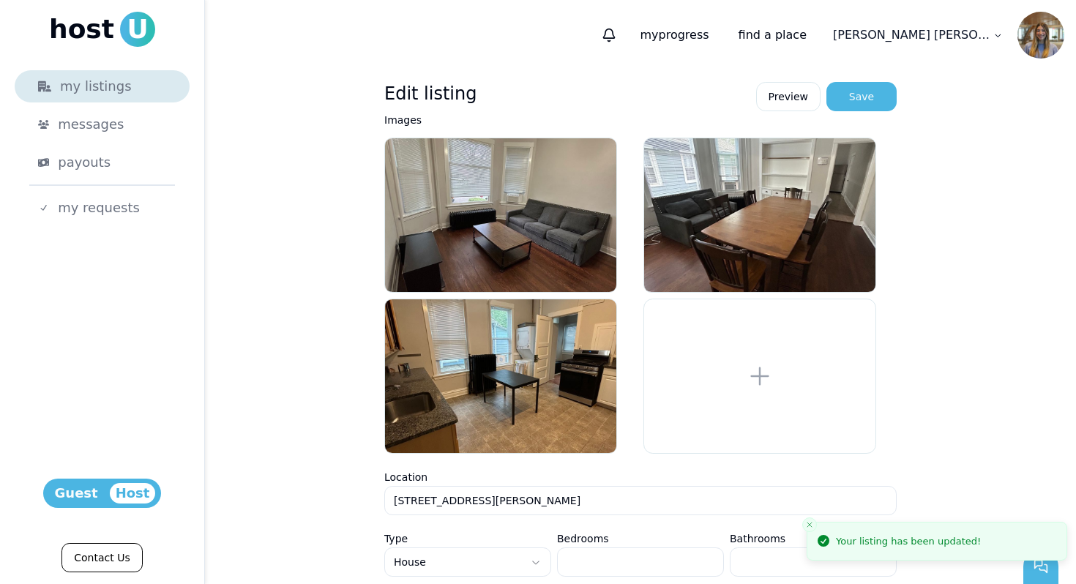
click at [108, 89] on div "my listings" at bounding box center [102, 86] width 128 height 21
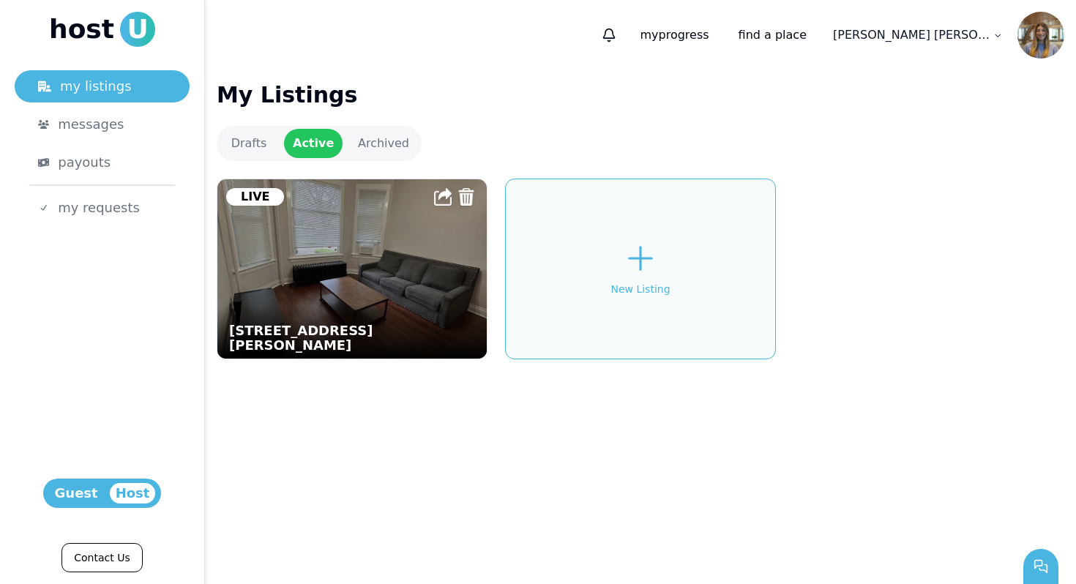
click at [61, 493] on span "Guest" at bounding box center [76, 493] width 55 height 21
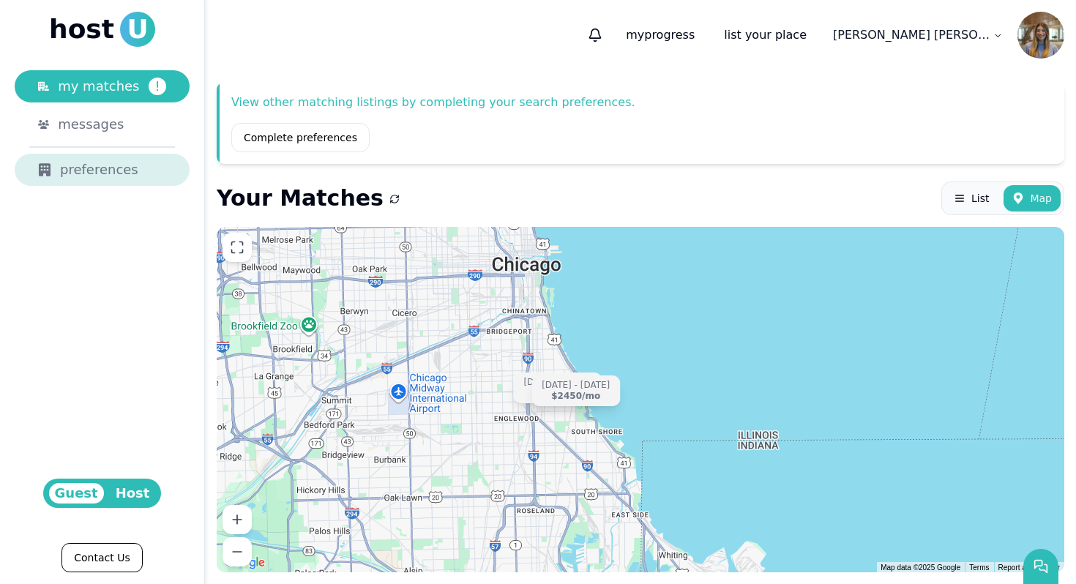
click at [144, 179] on div "preferences" at bounding box center [102, 170] width 128 height 21
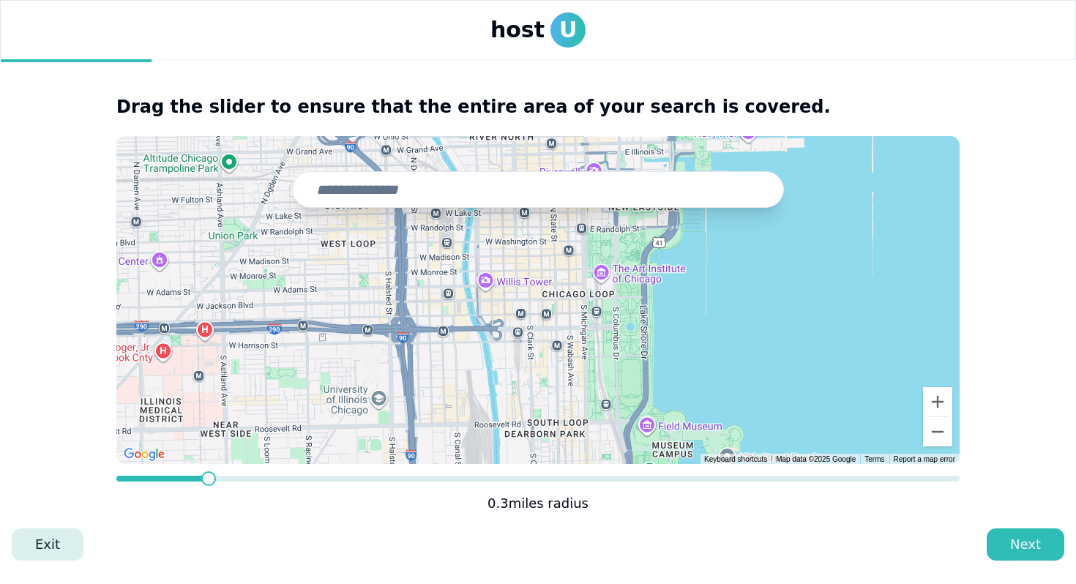
click at [40, 543] on link "Exit" at bounding box center [48, 545] width 72 height 32
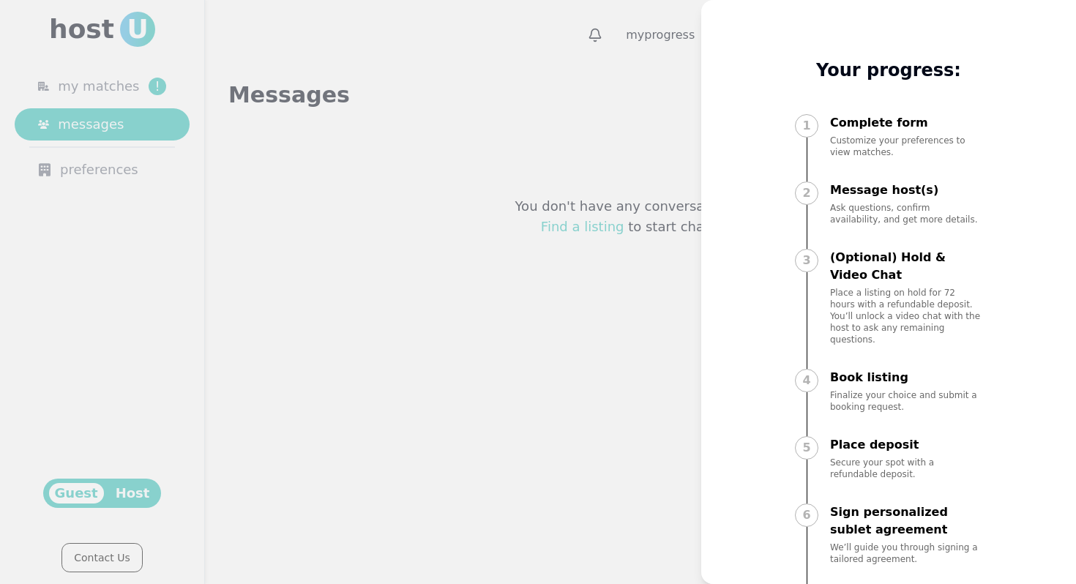
click at [107, 81] on div at bounding box center [538, 292] width 1076 height 584
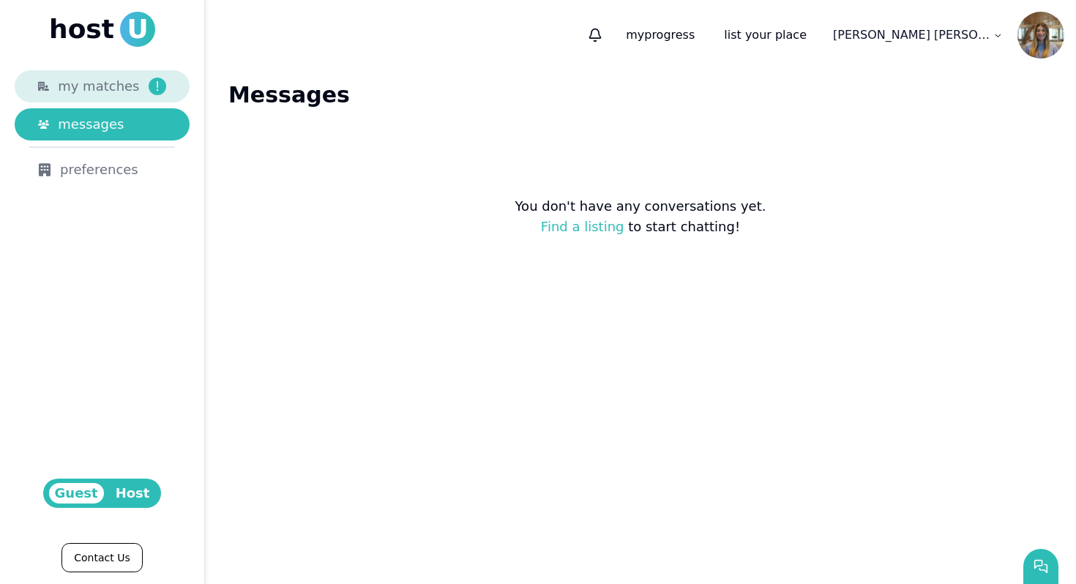
click at [113, 93] on span "my matches" at bounding box center [98, 86] width 81 height 21
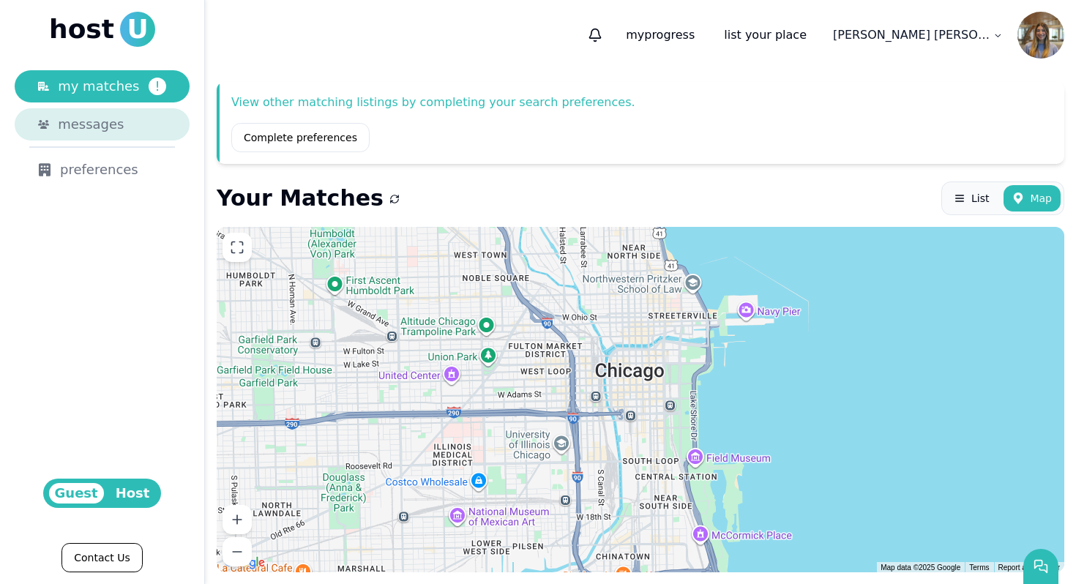
click at [121, 115] on div "messages" at bounding box center [112, 124] width 108 height 21
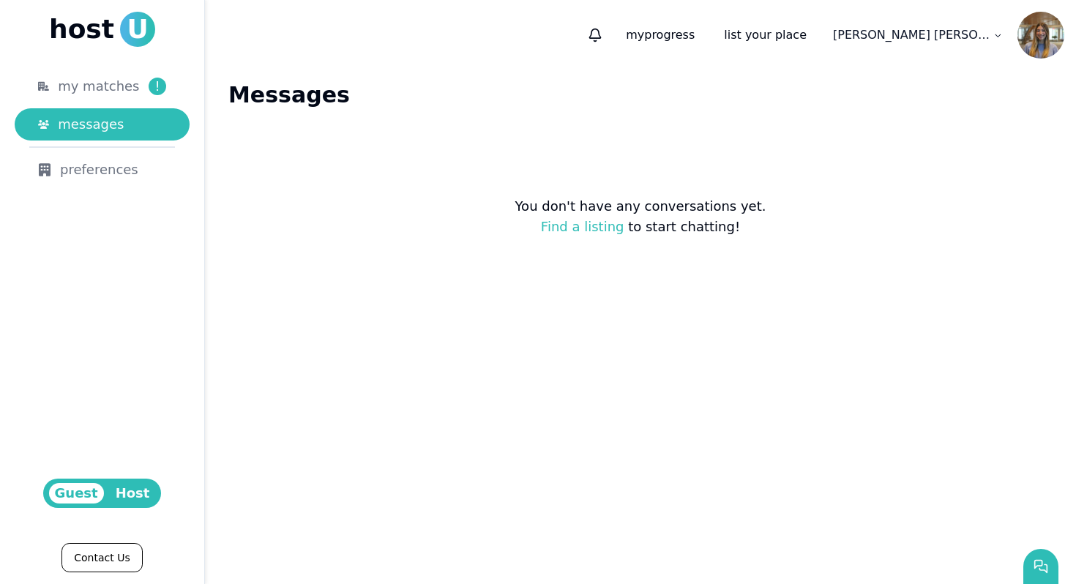
click at [123, 488] on span "Host" at bounding box center [133, 493] width 46 height 21
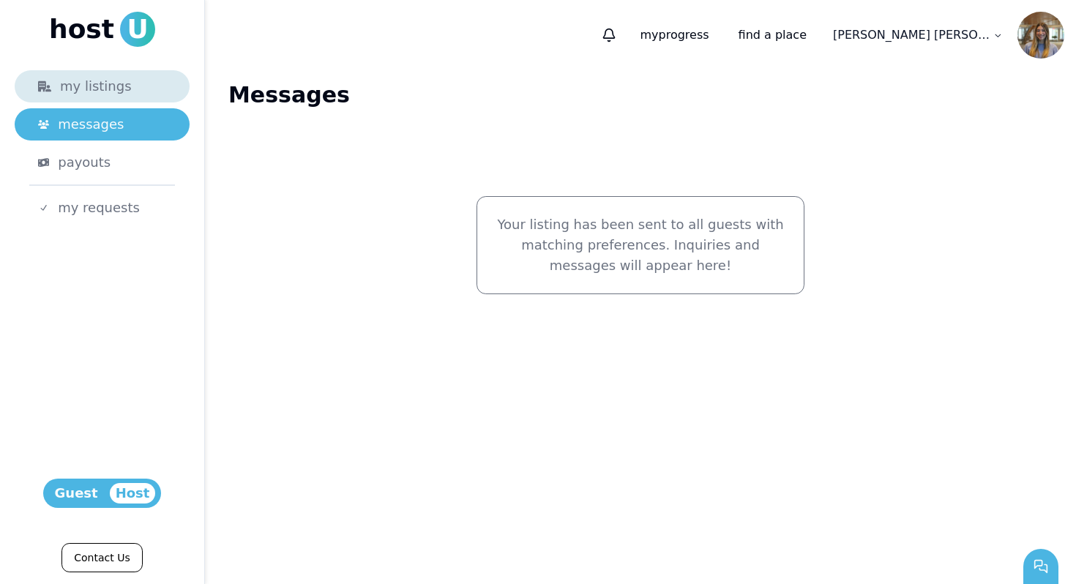
click at [105, 82] on div "my listings" at bounding box center [102, 86] width 128 height 21
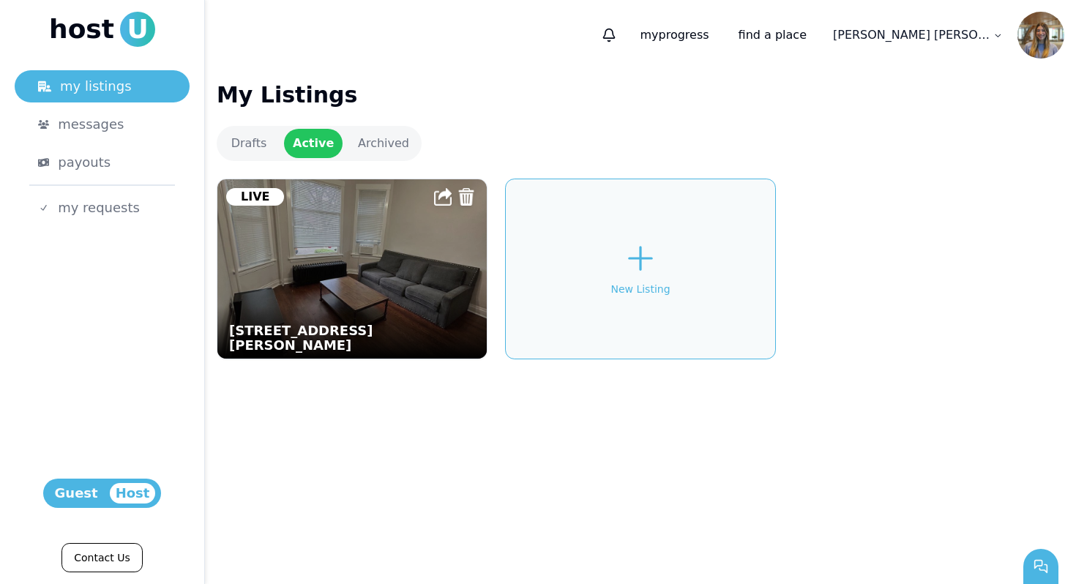
click at [969, 34] on html "host U my listings messages payouts my requests Host Guest Contact Us my progre…" at bounding box center [538, 292] width 1076 height 584
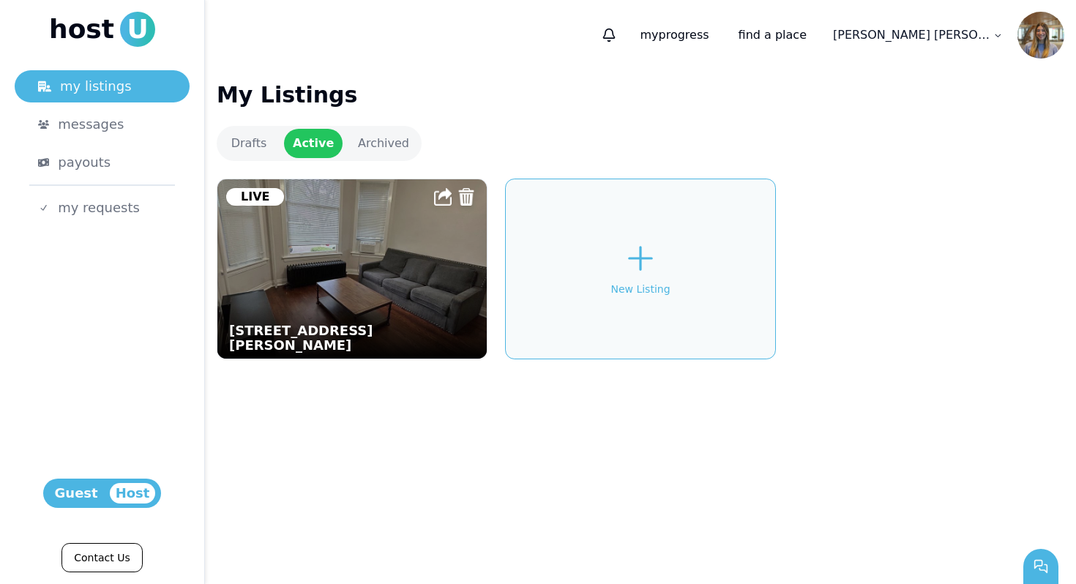
click at [272, 291] on img at bounding box center [352, 269] width 297 height 197
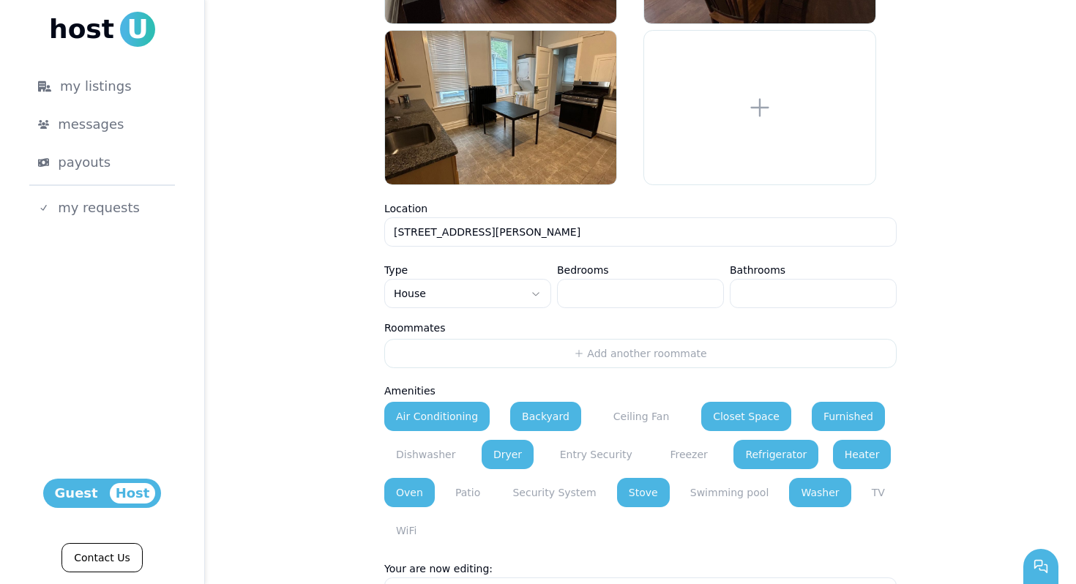
scroll to position [256, 0]
